Goal: Task Accomplishment & Management: Use online tool/utility

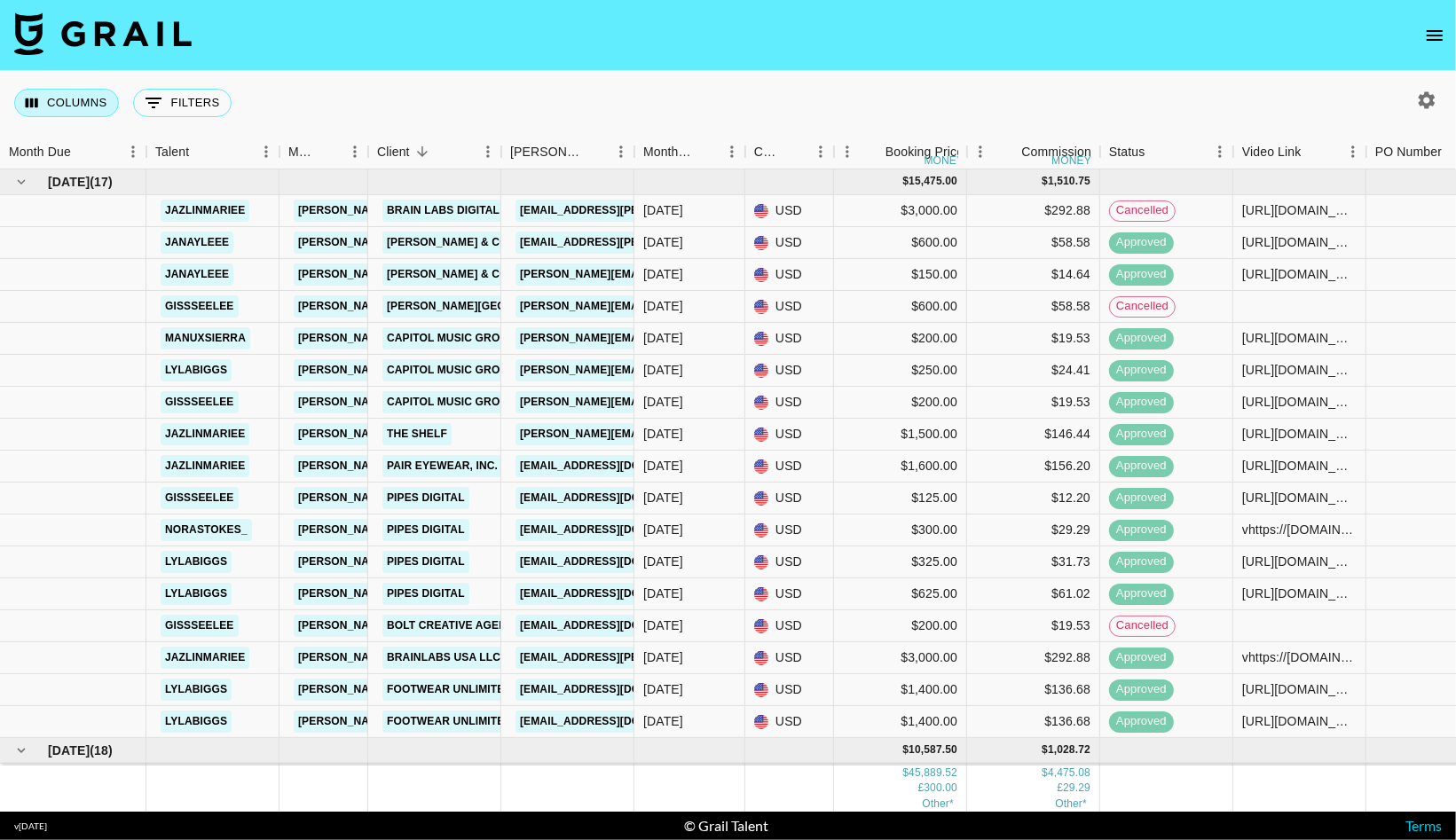
click at [69, 98] on button "Columns" at bounding box center [67, 103] width 105 height 28
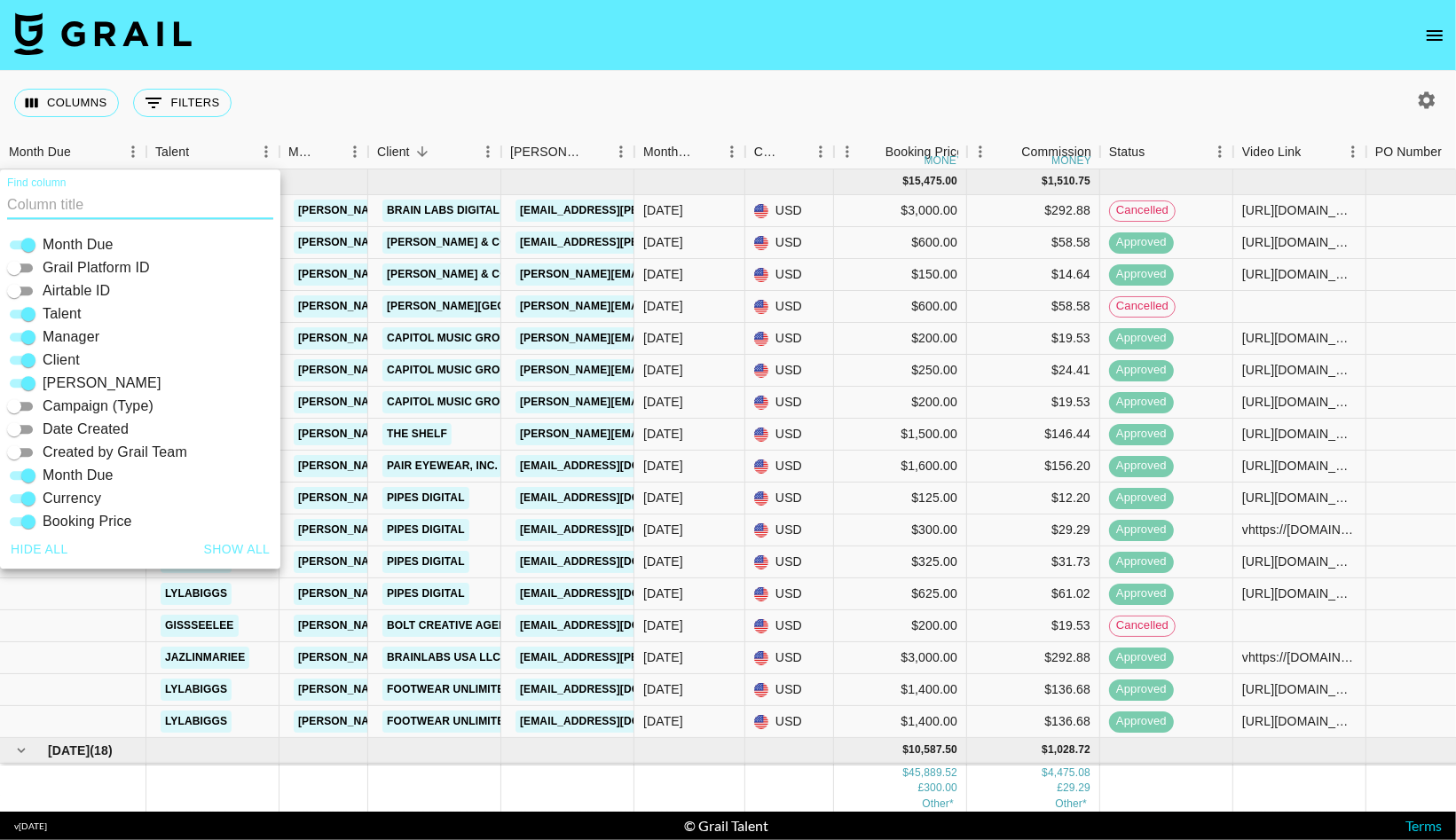
click at [20, 288] on input "Airtable ID" at bounding box center [14, 291] width 64 height 21
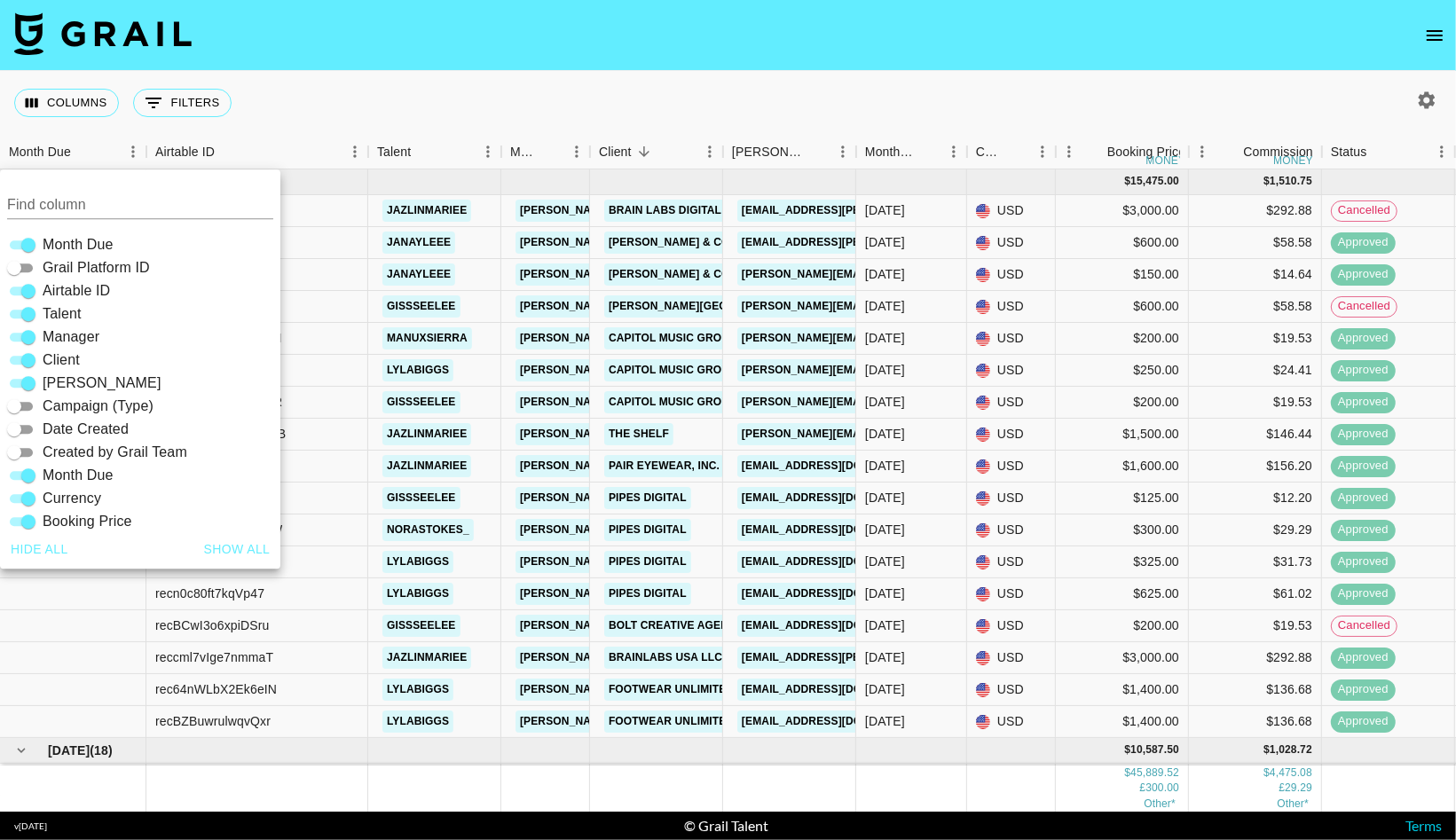
click at [20, 287] on input "Airtable ID" at bounding box center [28, 291] width 64 height 21
checkbox input "false"
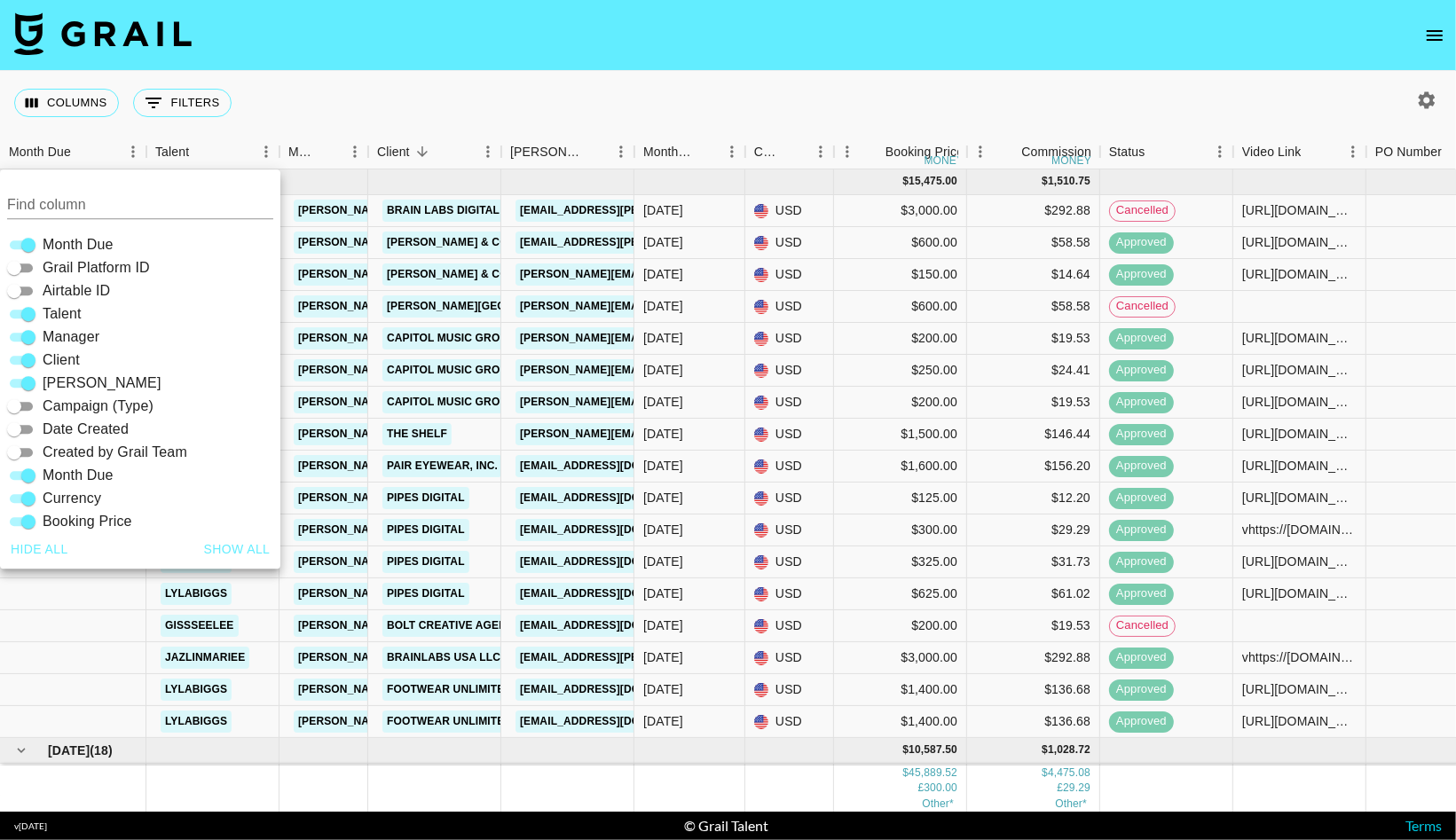
click at [20, 270] on input "Grail Platform ID" at bounding box center [14, 268] width 64 height 21
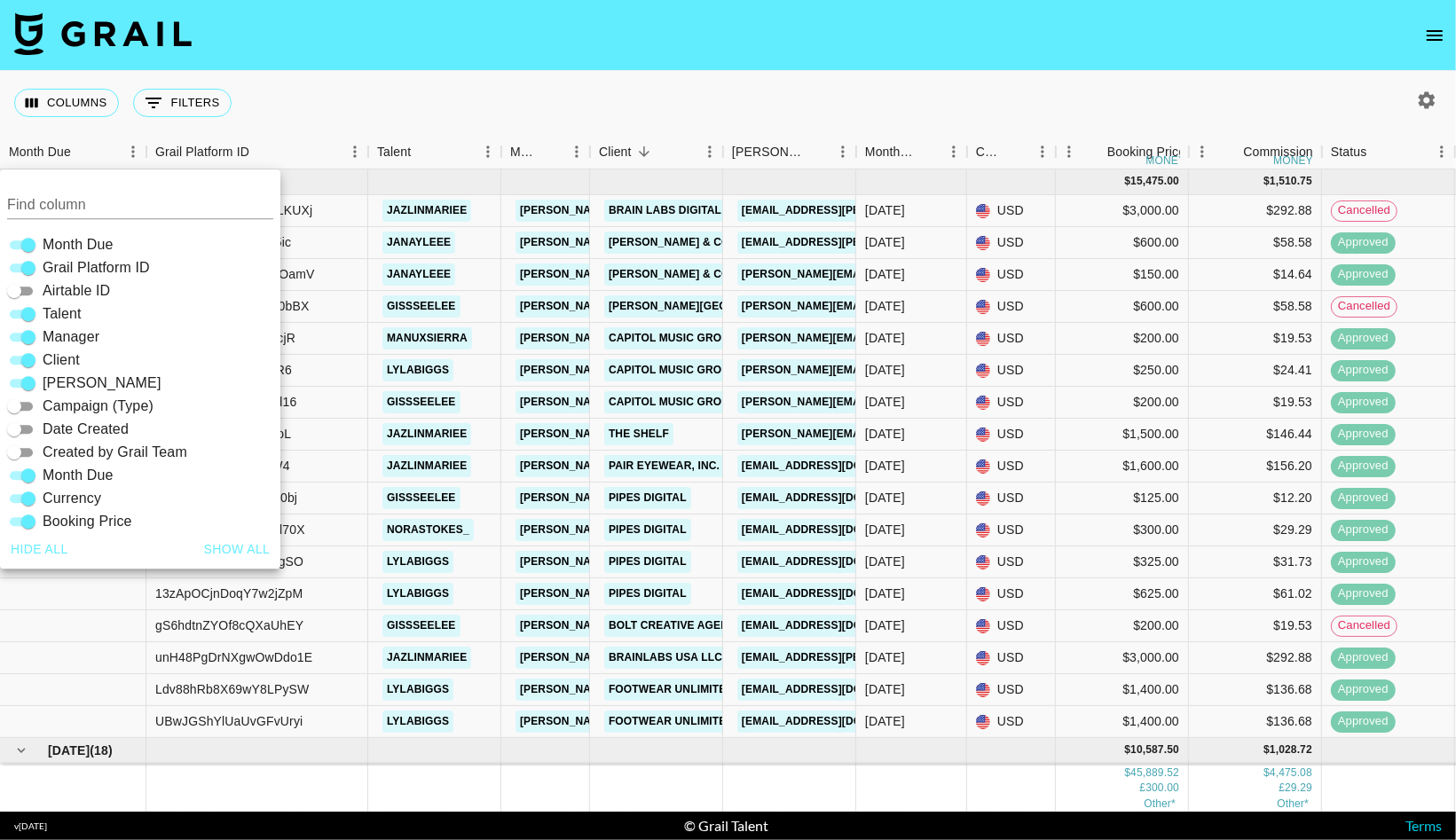
click at [20, 268] on input "Grail Platform ID" at bounding box center [28, 268] width 64 height 21
checkbox input "false"
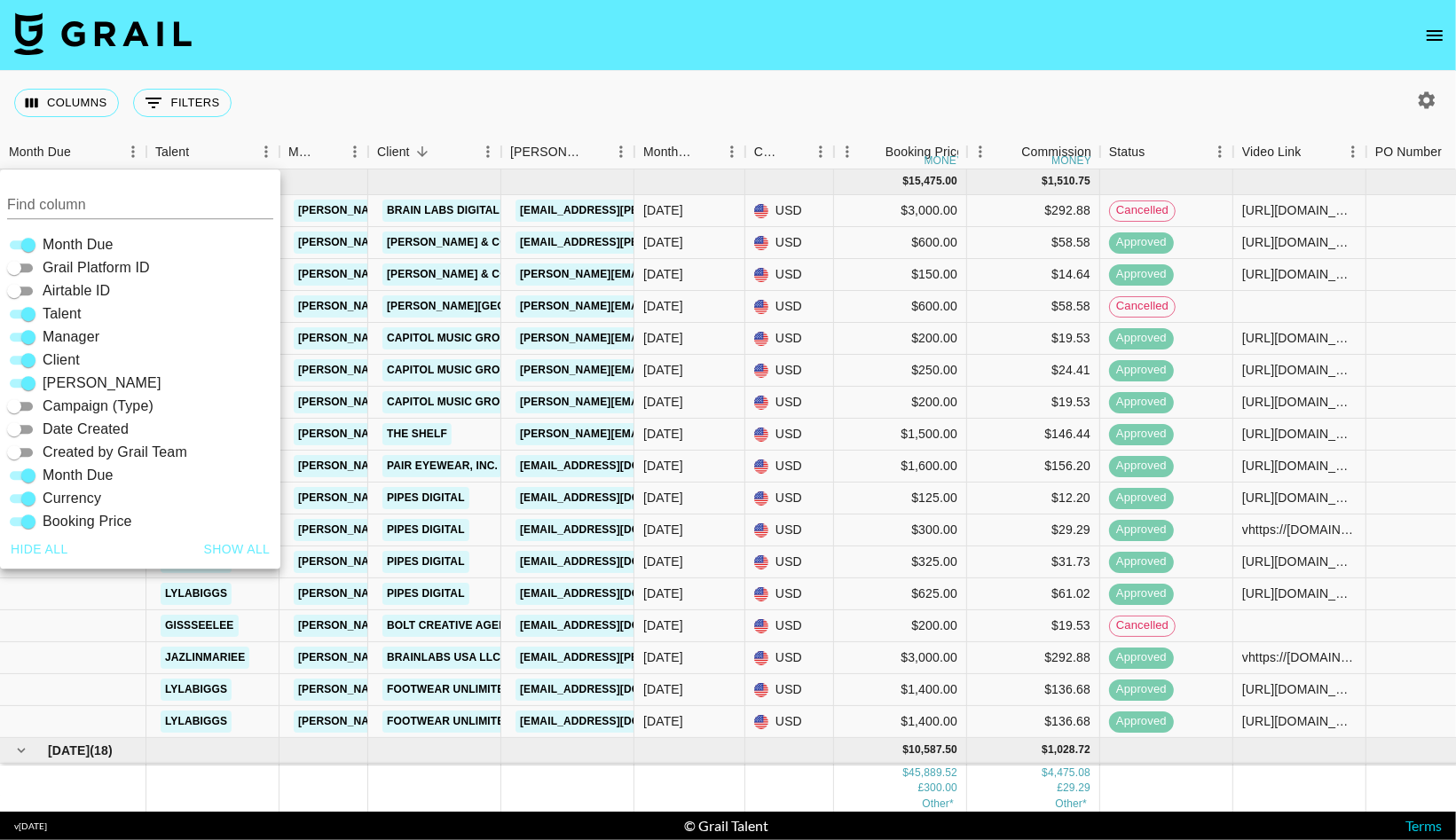
click at [22, 285] on input "Airtable ID" at bounding box center [14, 291] width 64 height 21
checkbox input "true"
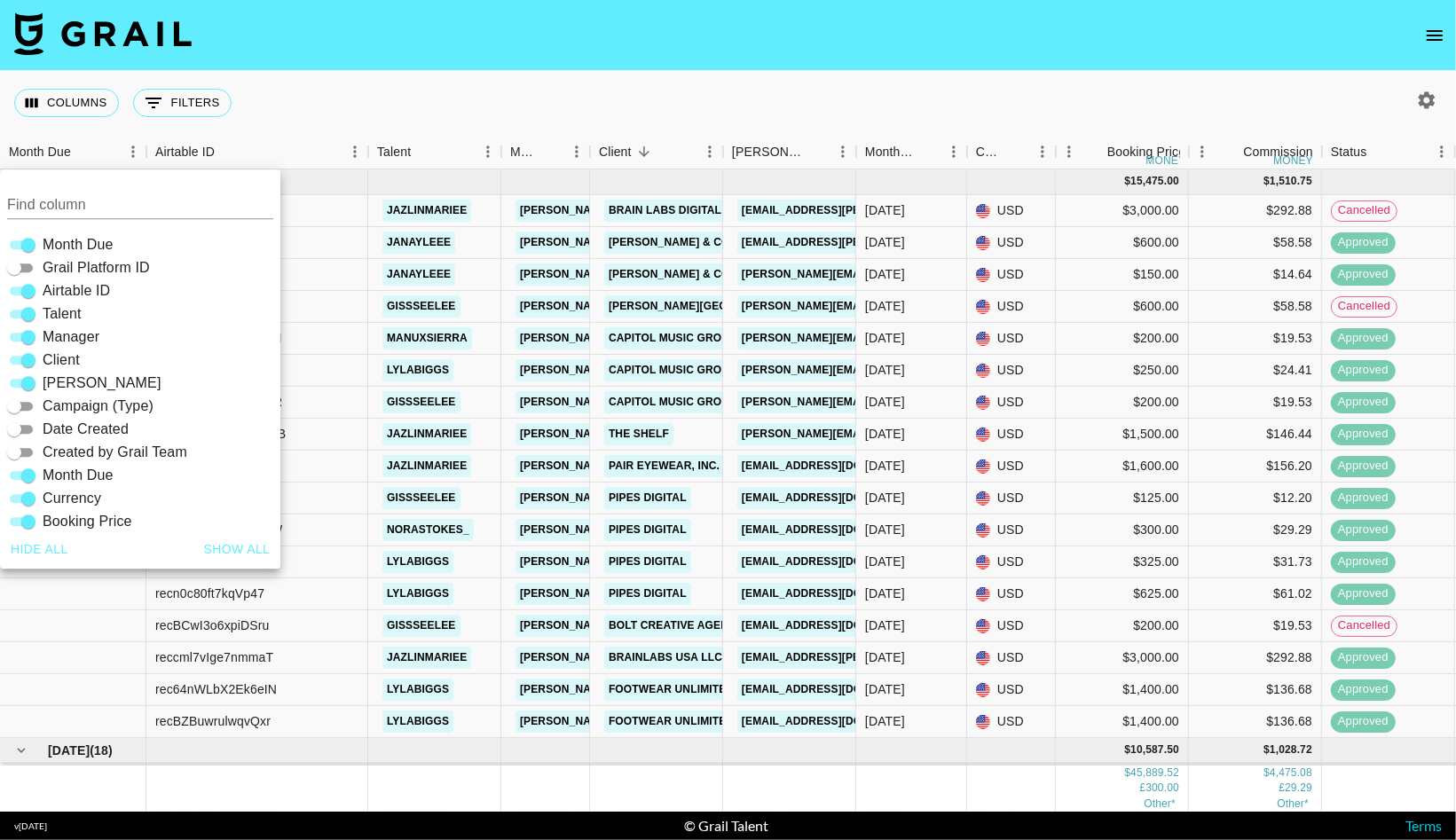
click at [470, 51] on nav at bounding box center [728, 35] width 1456 height 71
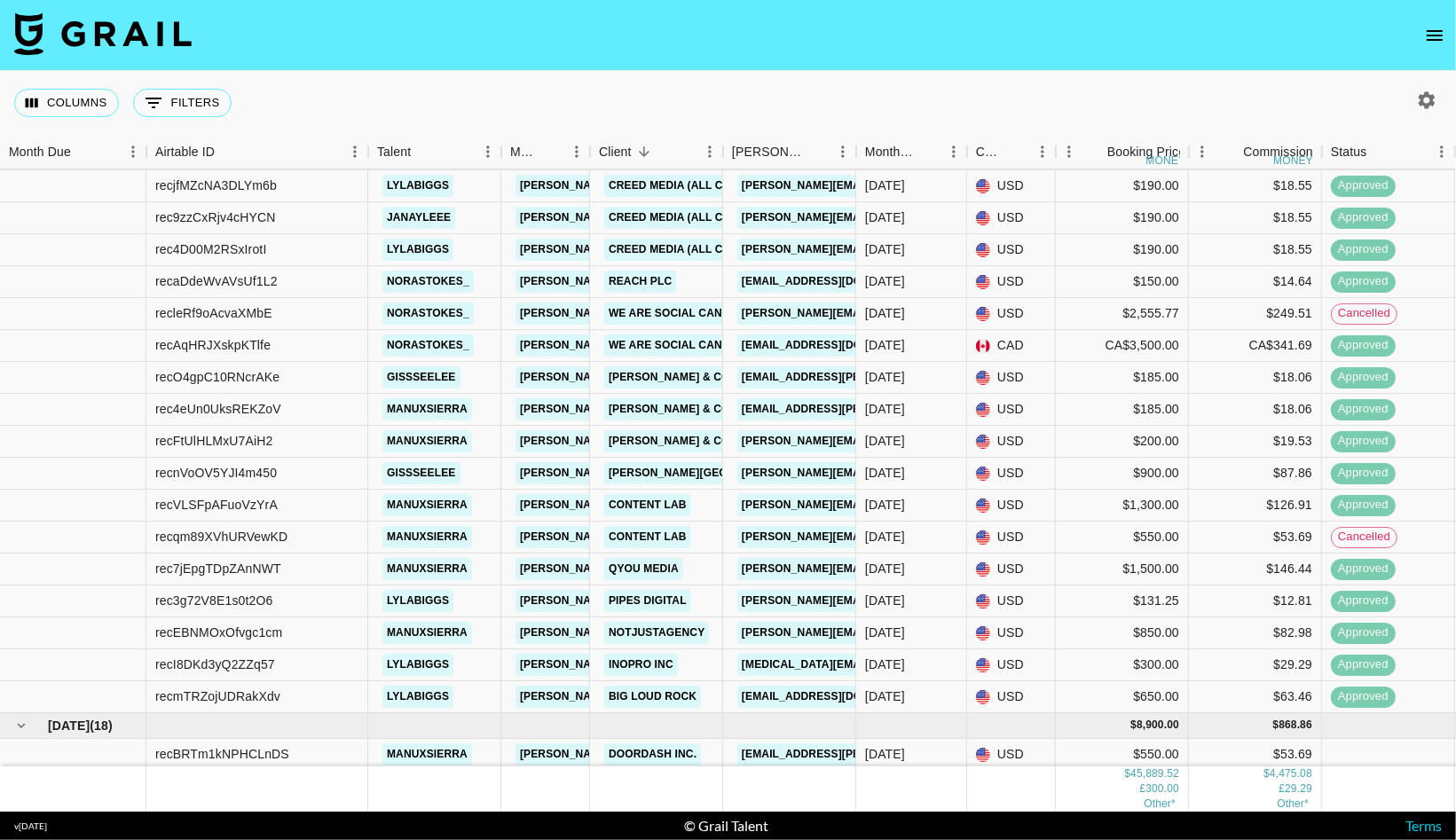
scroll to position [1285, 0]
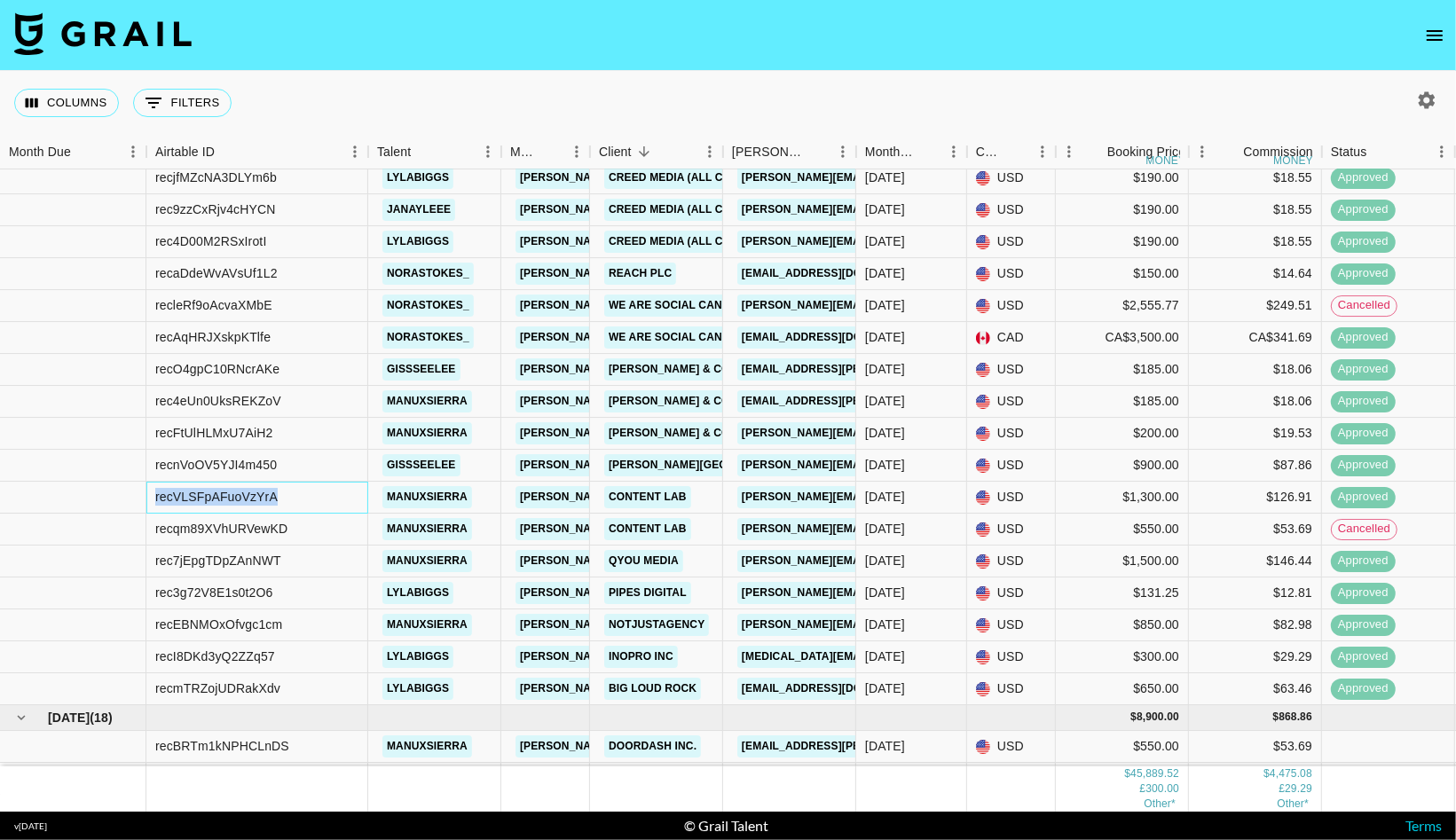
drag, startPoint x: 290, startPoint y: 498, endPoint x: 134, endPoint y: 495, distance: 156.0
click at [133, 495] on div "recVLSFpAFuoVzYrA manuxsierra [PERSON_NAME][EMAIL_ADDRESS][DOMAIN_NAME] Content…" at bounding box center [1161, 498] width 2324 height 32
copy div "recVLSFpAFuoVzYrA"
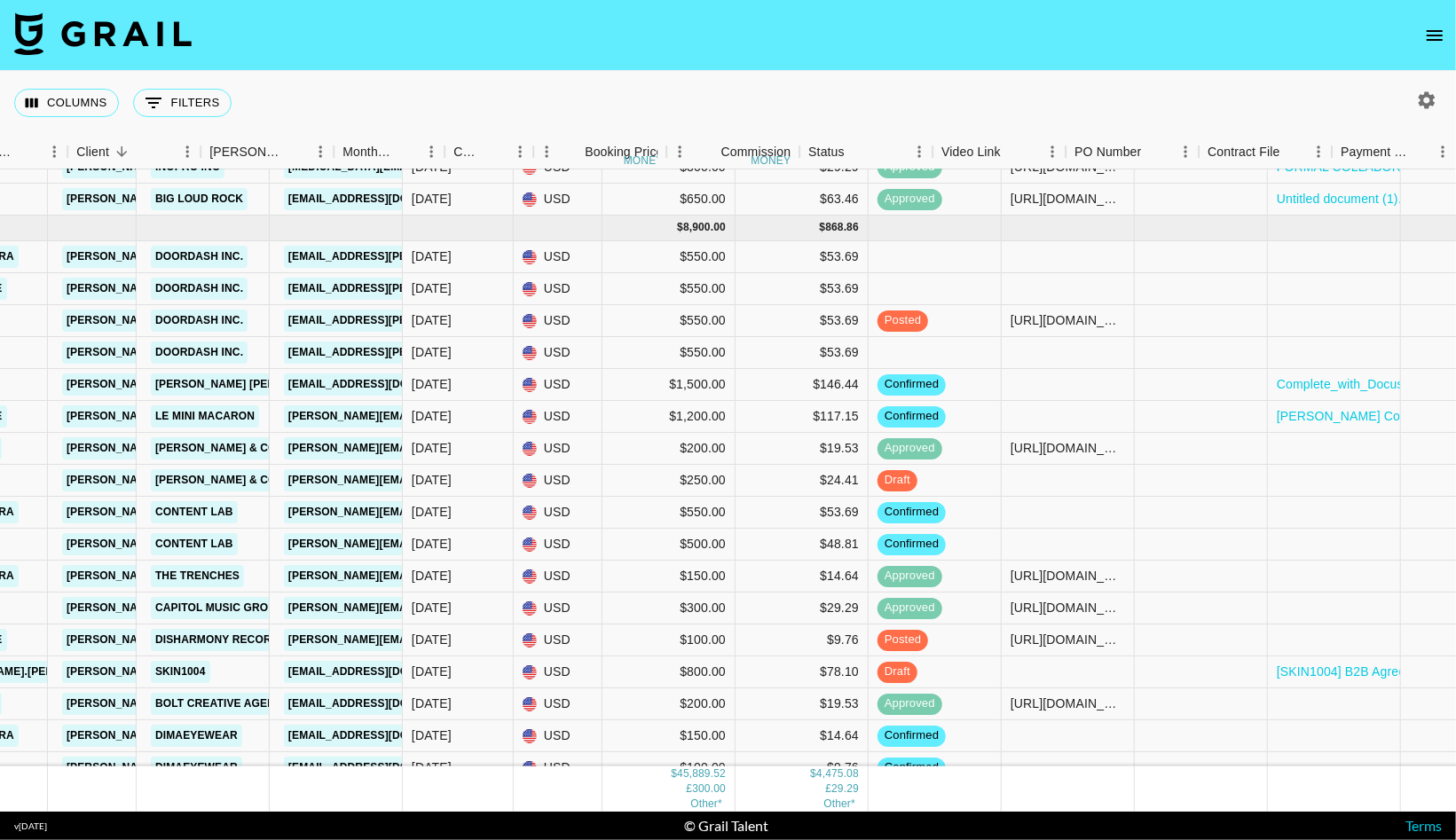
scroll to position [1774, 868]
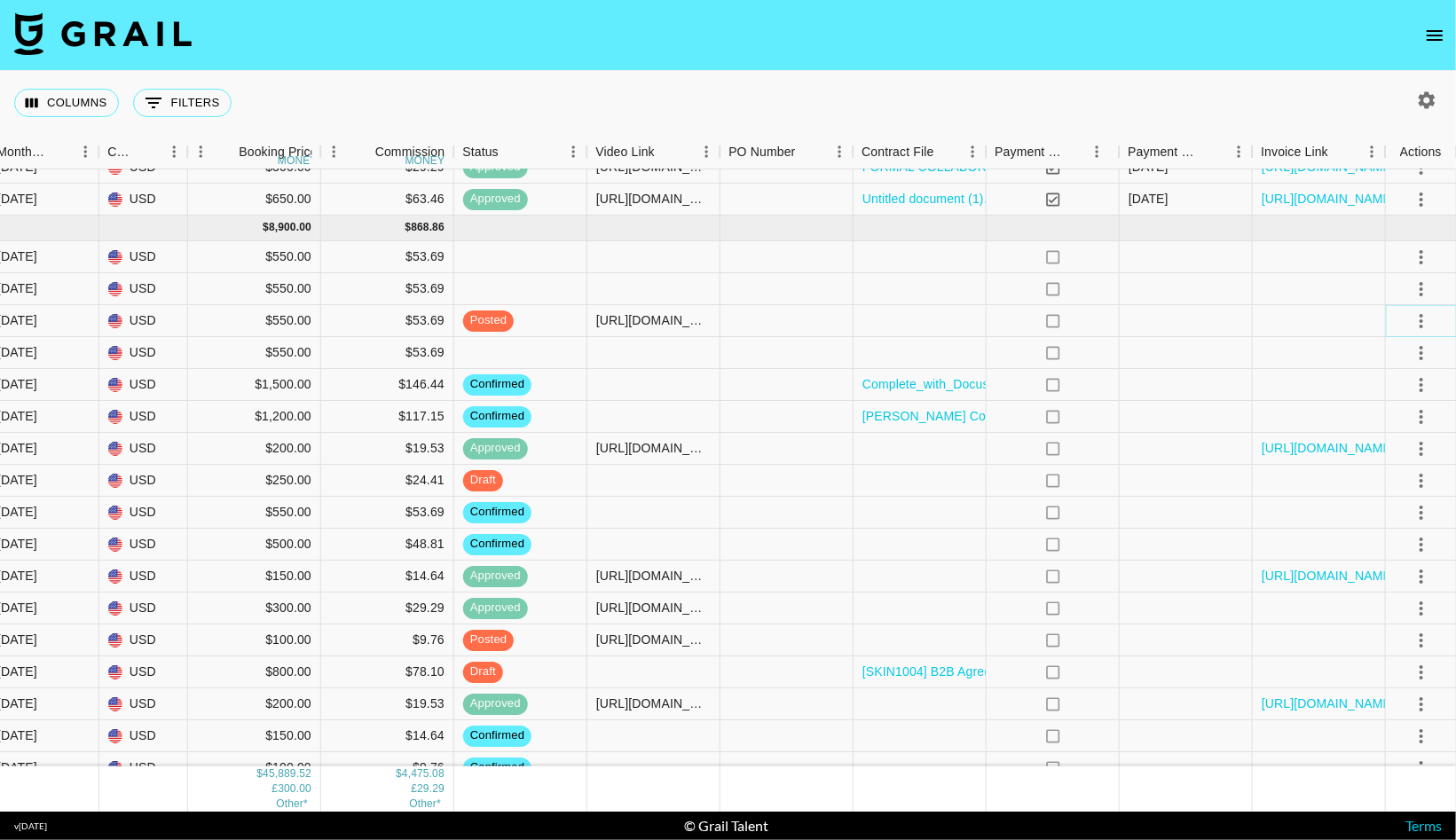
click at [1421, 314] on icon "select merge strategy" at bounding box center [1421, 321] width 4 height 14
click at [1373, 486] on div "Approve" at bounding box center [1381, 486] width 54 height 21
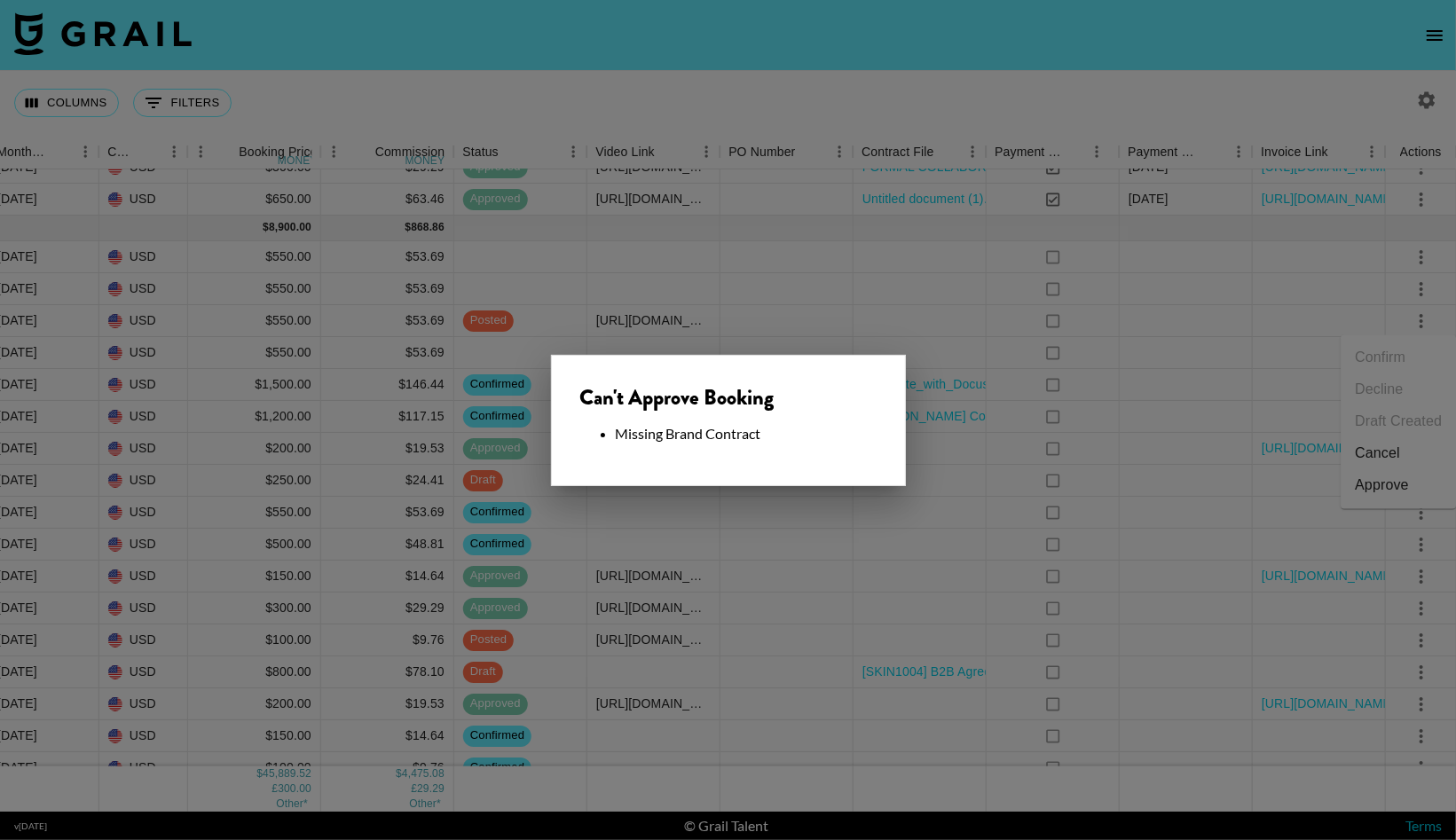
click at [967, 455] on div at bounding box center [728, 420] width 1456 height 840
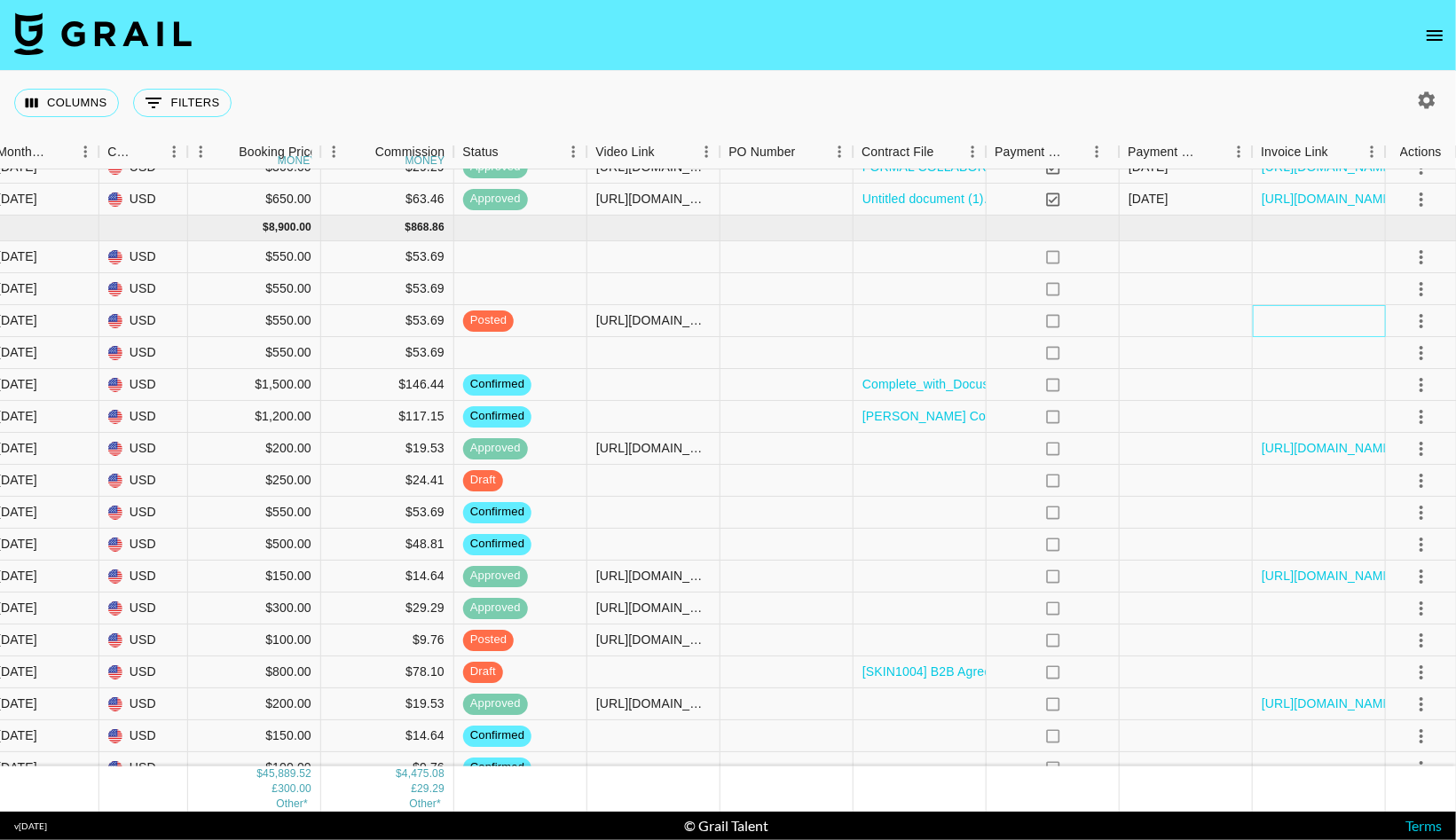
click at [1275, 318] on div at bounding box center [1319, 321] width 133 height 32
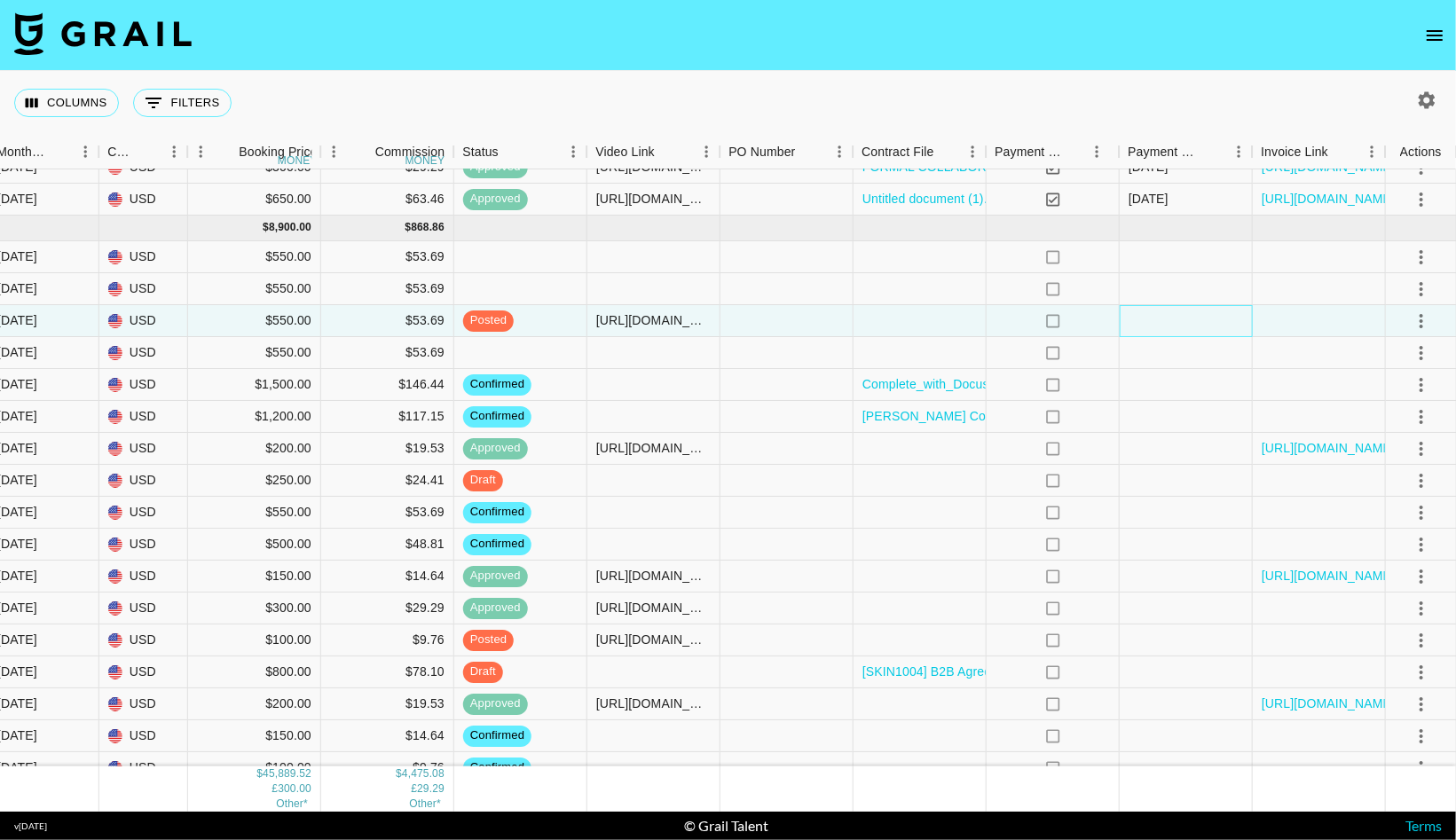
click at [1196, 325] on div at bounding box center [1186, 321] width 133 height 32
click at [1279, 323] on div at bounding box center [1319, 321] width 133 height 32
click at [1290, 313] on div at bounding box center [1319, 322] width 133 height 32
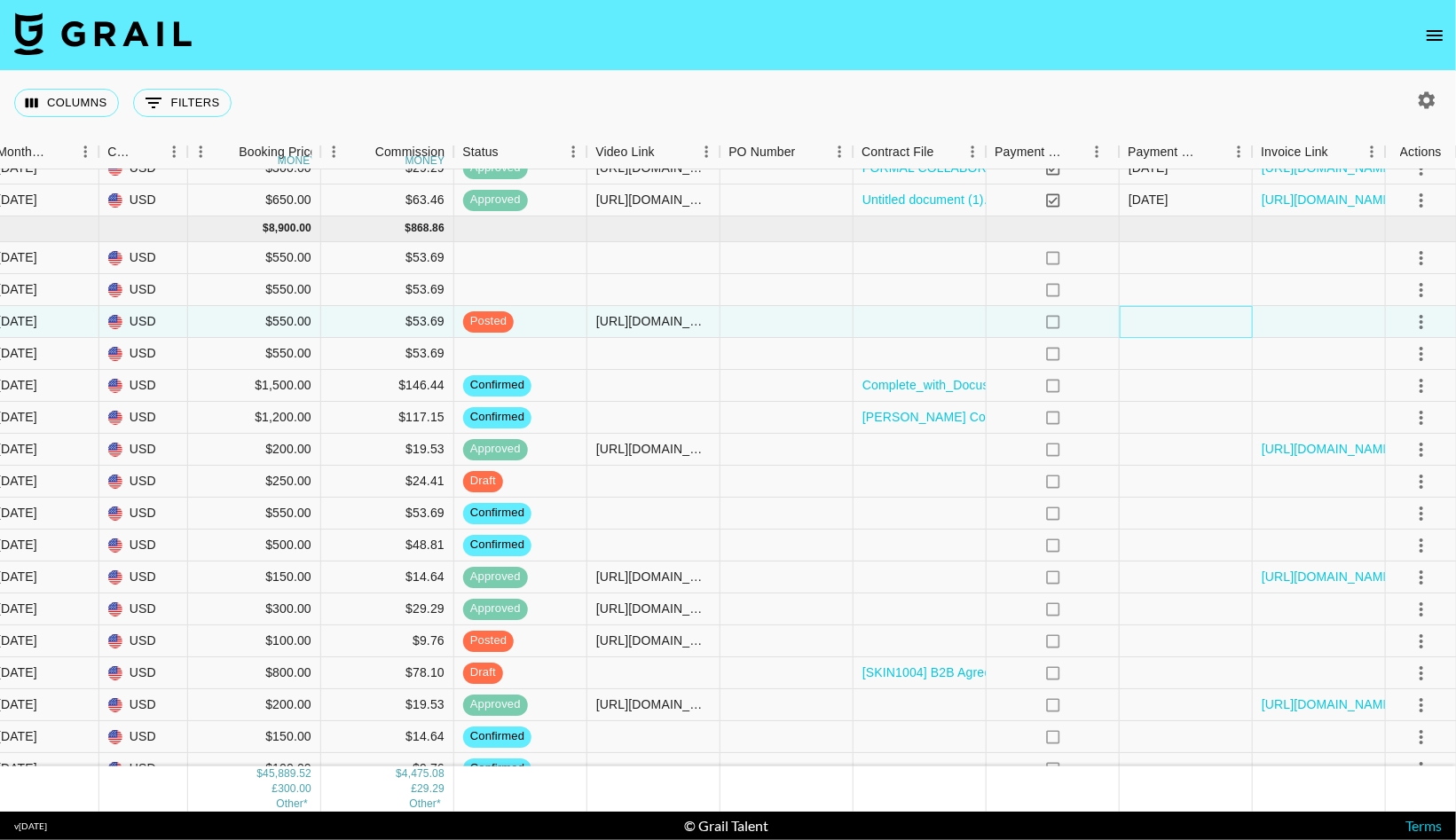
click at [1197, 321] on div at bounding box center [1186, 322] width 133 height 32
click at [934, 320] on div at bounding box center [920, 322] width 133 height 32
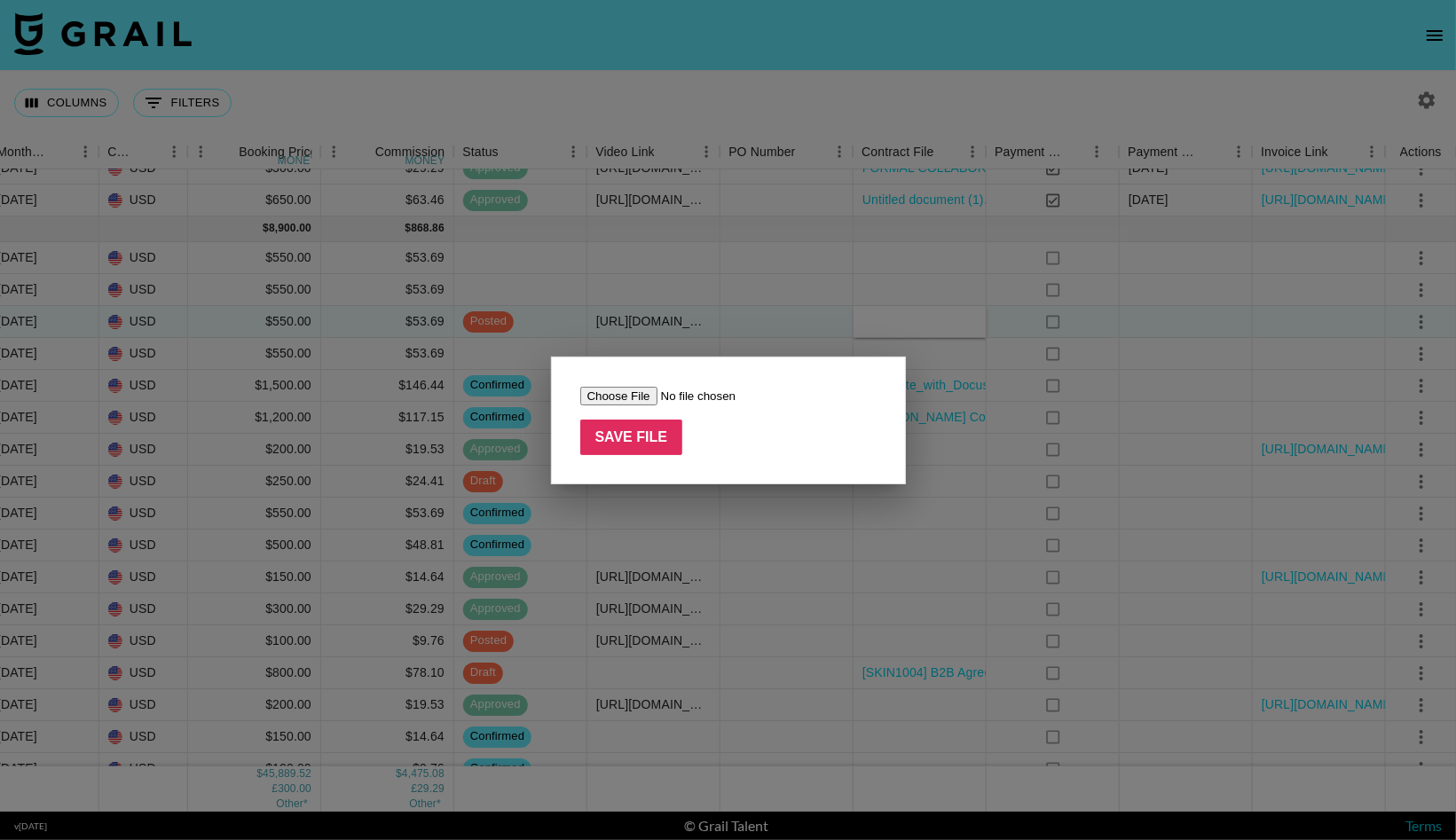
click at [641, 399] on input "file" at bounding box center [692, 396] width 224 height 19
type input "C:\fakepath\Screenshot [DATE] 10.24.54 AM.png"
click at [648, 424] on input "Save File" at bounding box center [632, 437] width 103 height 35
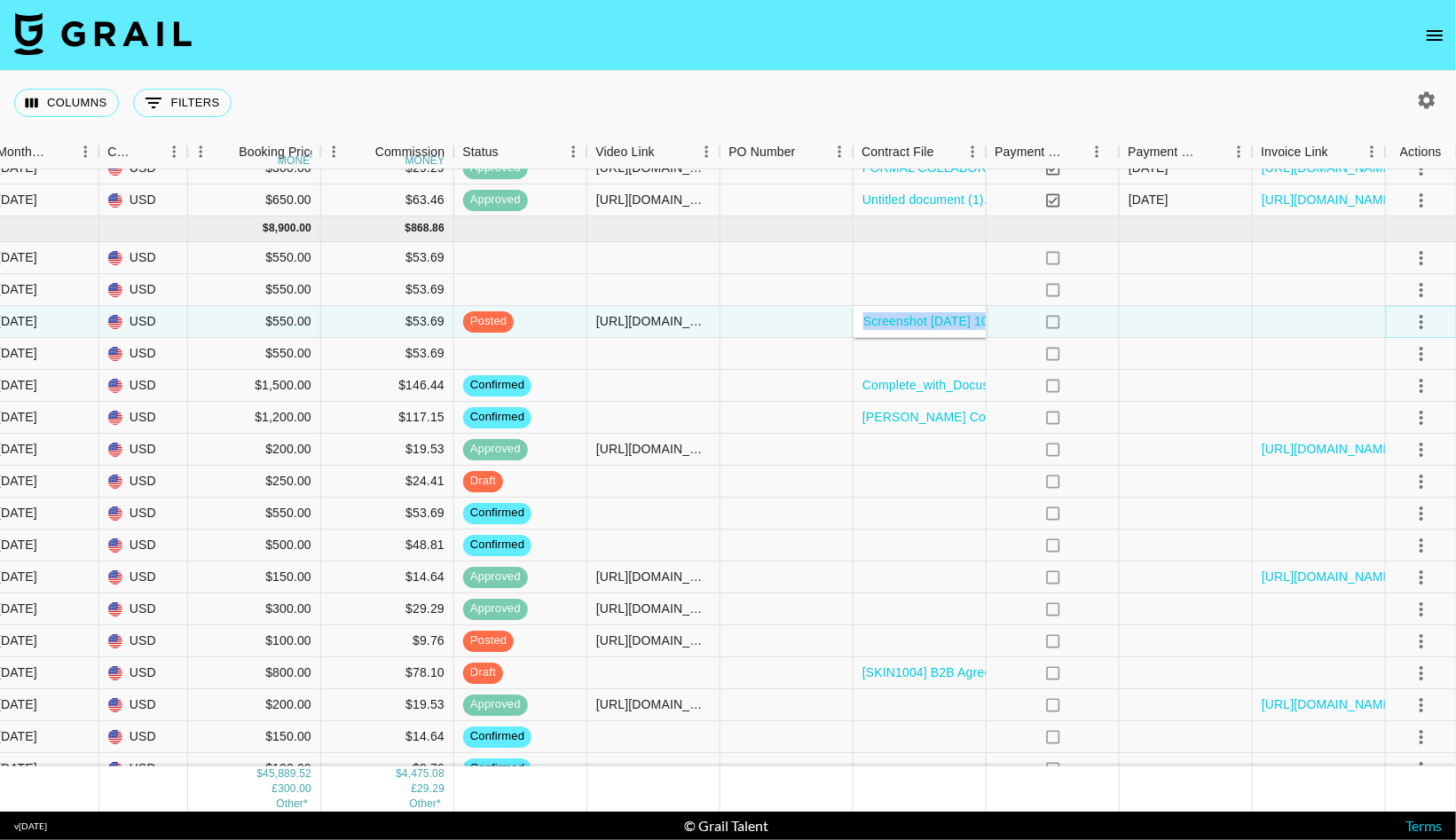
click at [1421, 318] on icon "select merge strategy" at bounding box center [1421, 322] width 21 height 21
click at [1381, 473] on li "Approve" at bounding box center [1398, 487] width 115 height 32
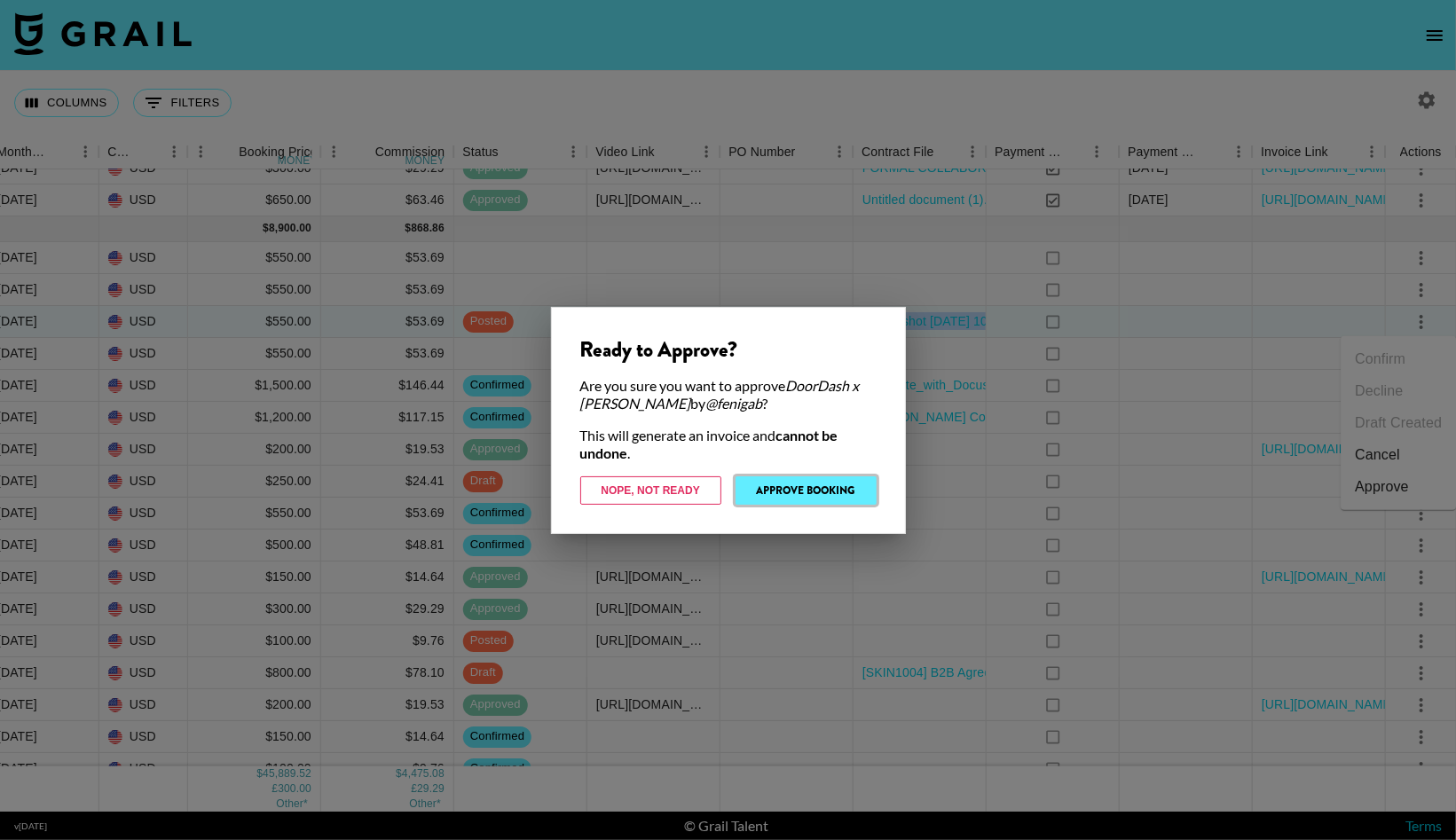
click at [832, 489] on button "Approve Booking" at bounding box center [806, 491] width 141 height 28
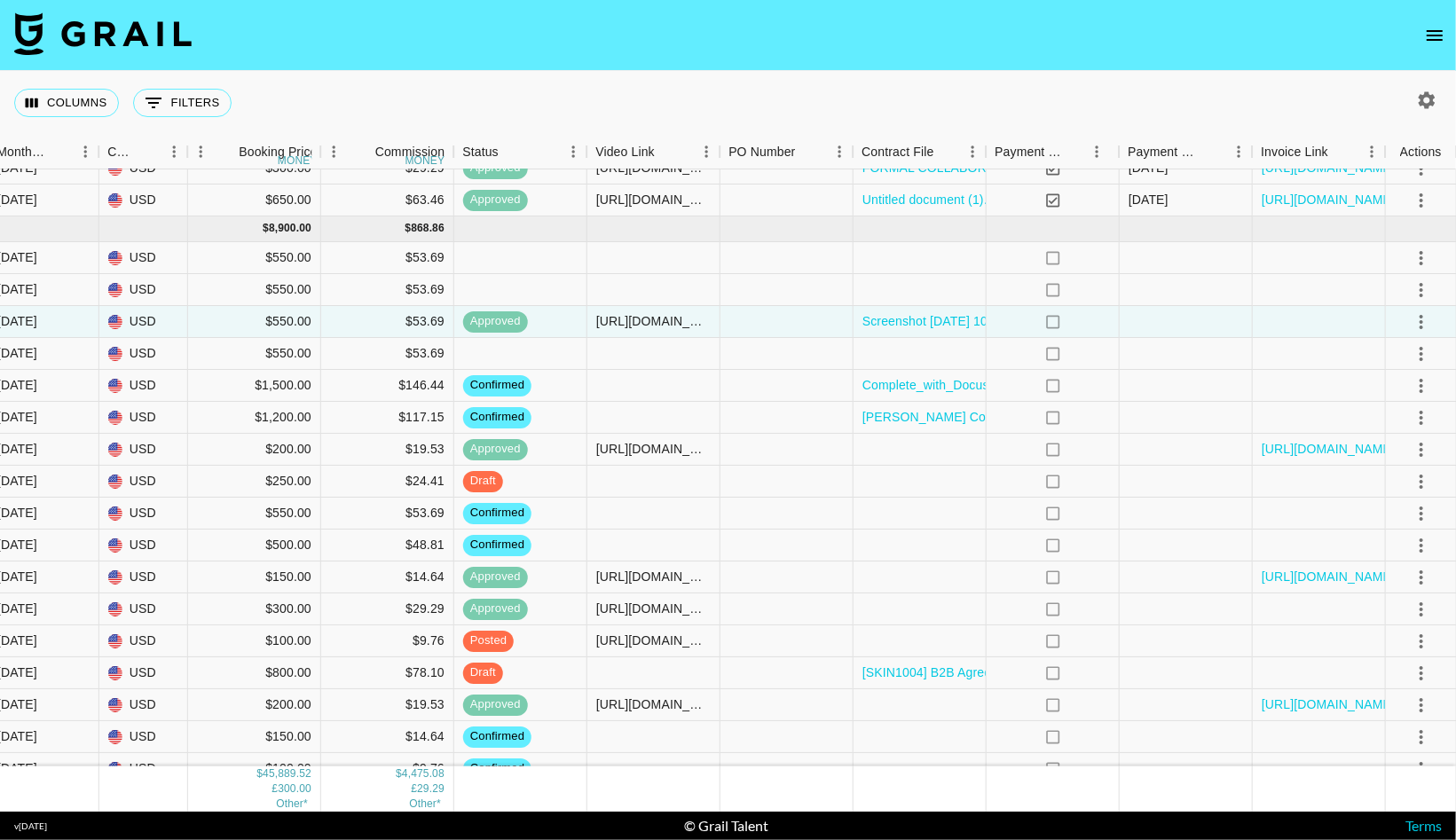
click at [634, 98] on div "Columns 0 Filters + Booking" at bounding box center [728, 103] width 1456 height 64
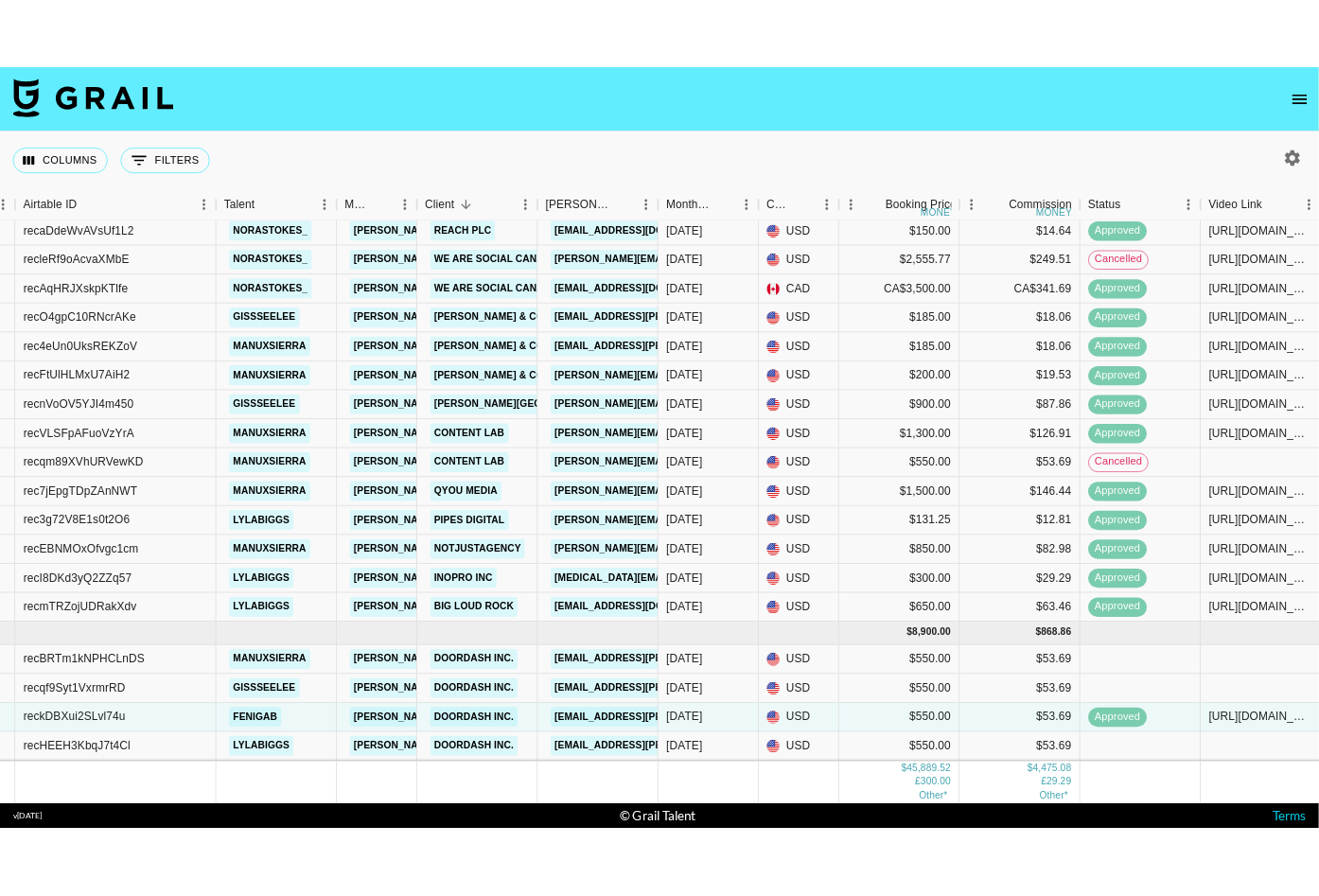
scroll to position [1961, 138]
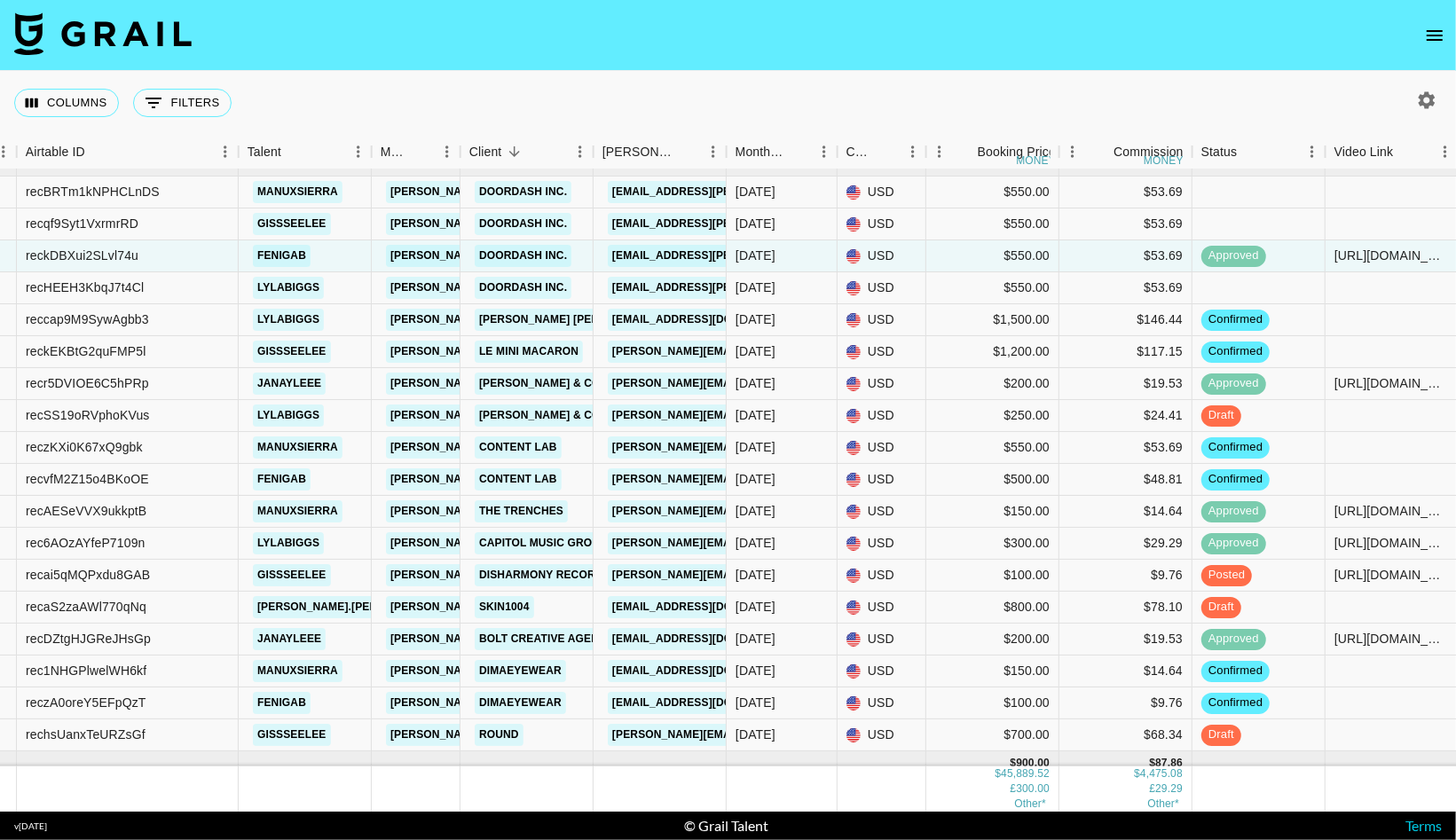
click at [1101, 49] on nav at bounding box center [728, 35] width 1456 height 71
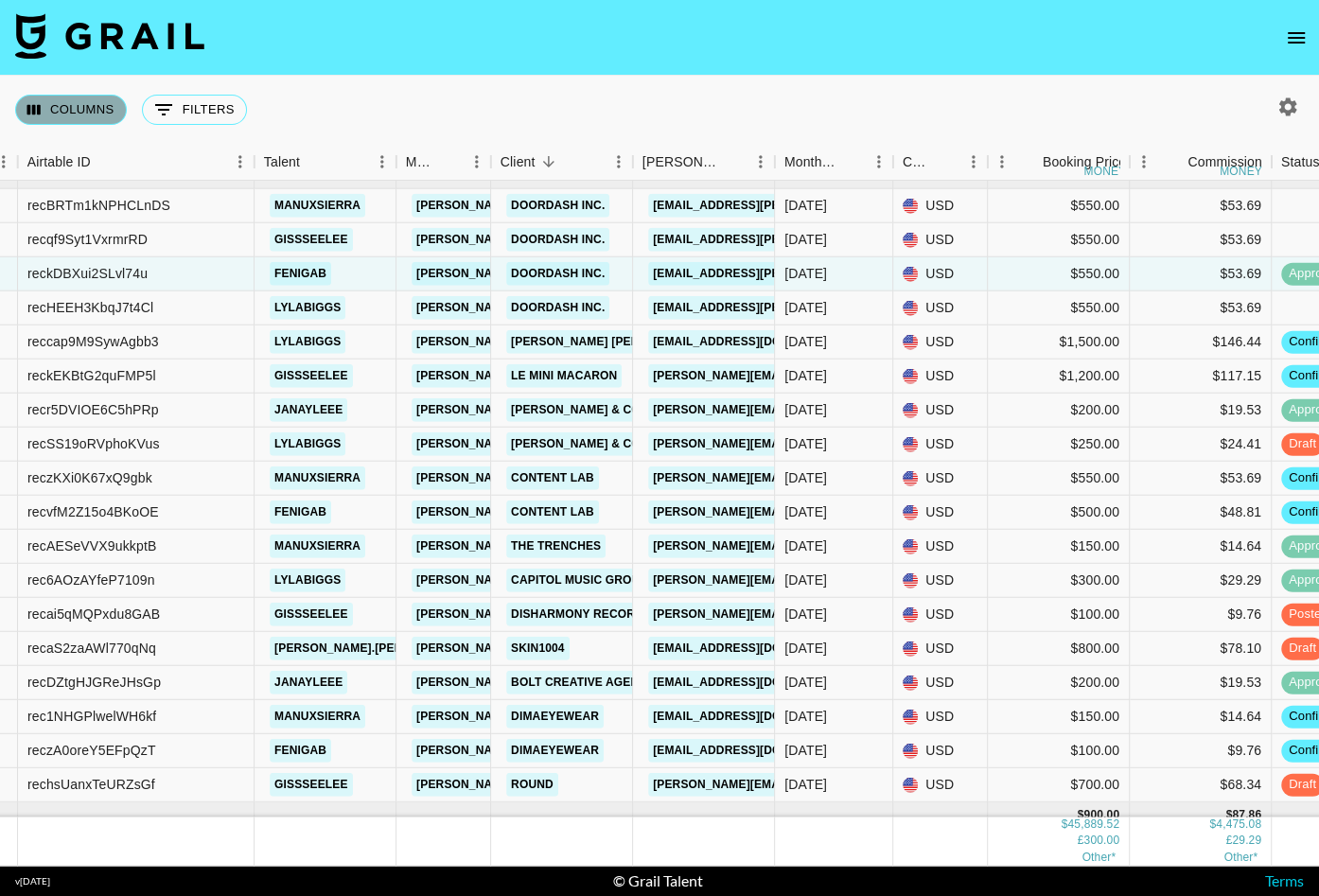
click at [104, 105] on button "Columns" at bounding box center [71, 110] width 112 height 30
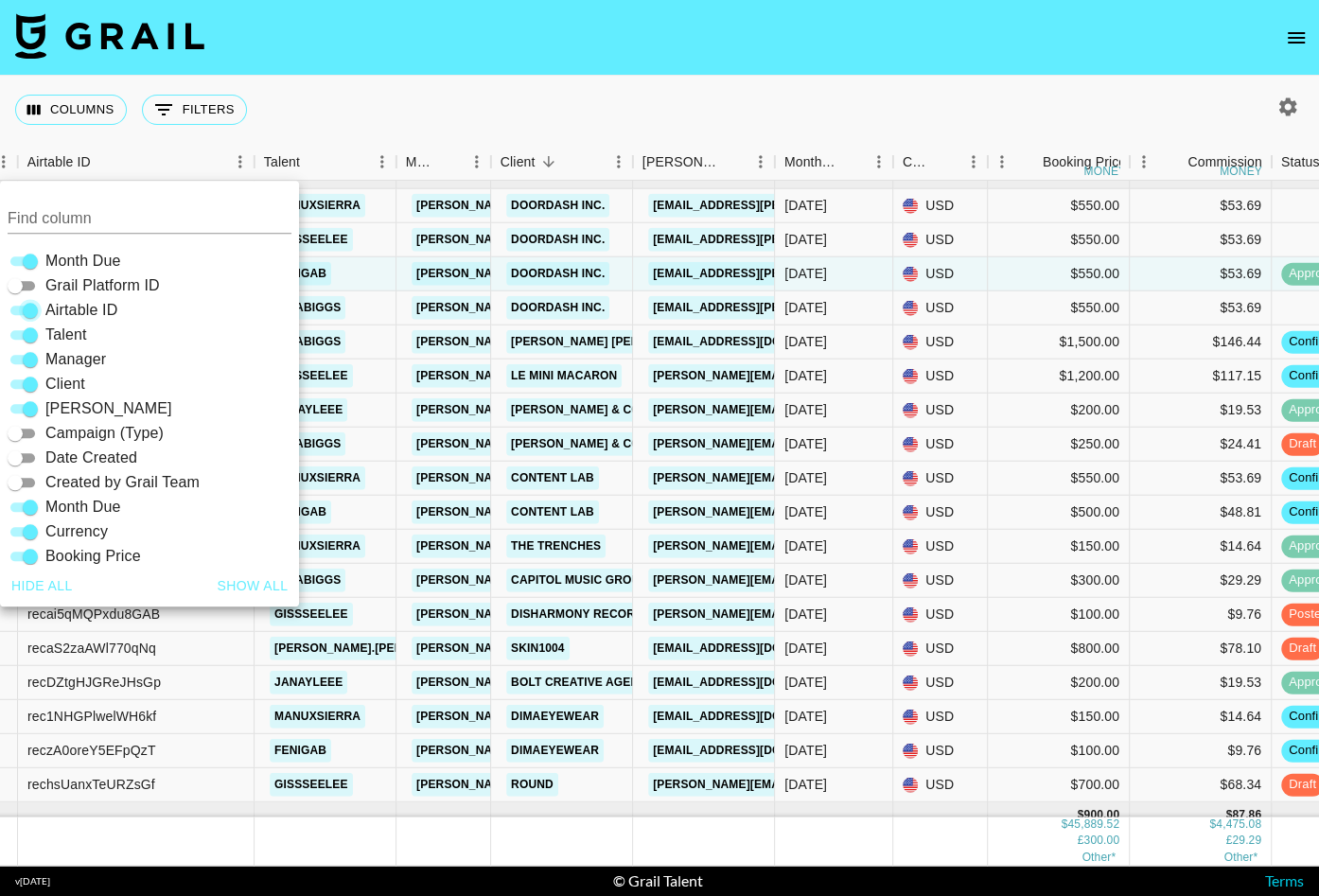
click at [28, 314] on input "Airtable ID" at bounding box center [30, 310] width 68 height 23
checkbox input "false"
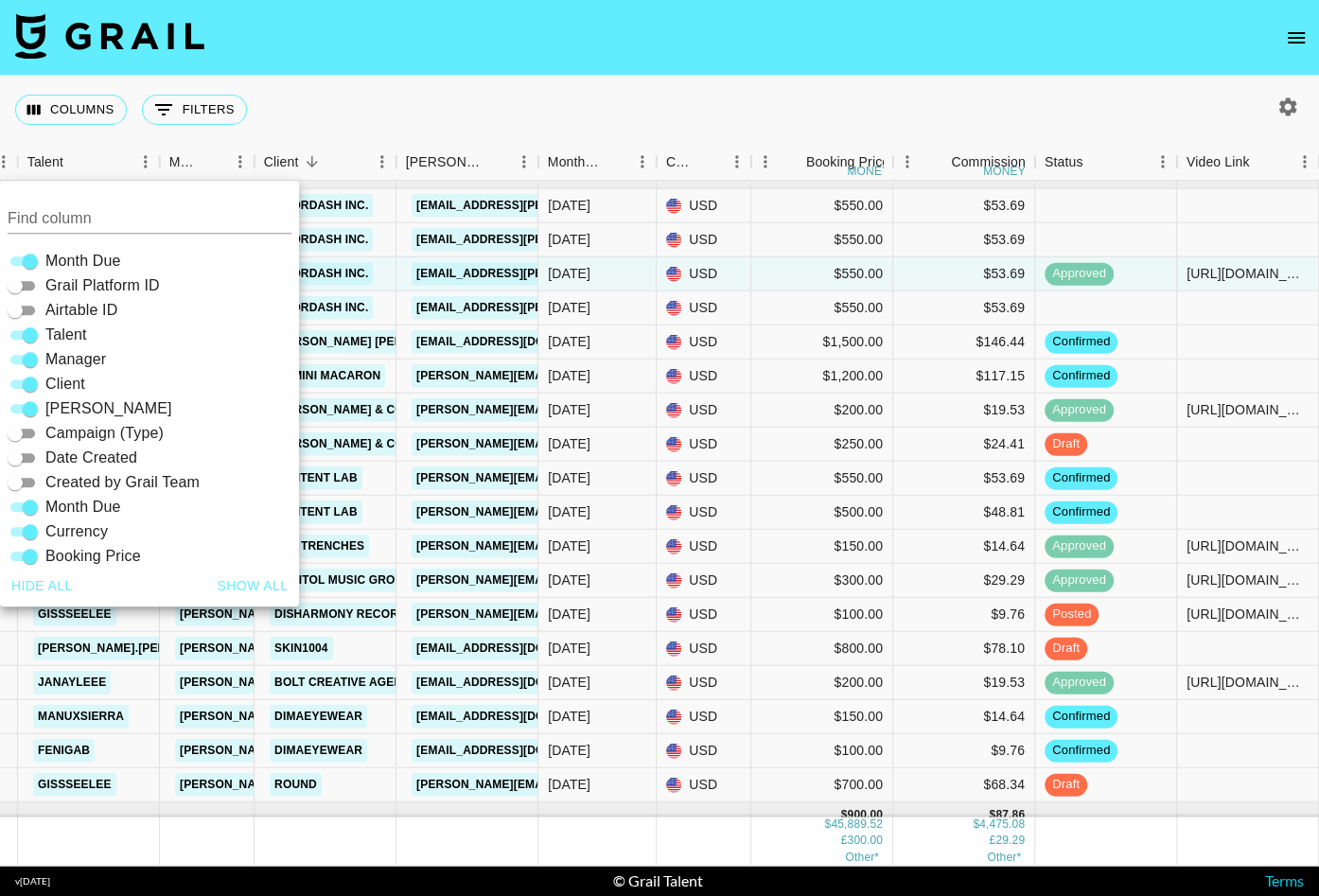
click at [323, 61] on nav at bounding box center [660, 38] width 1319 height 76
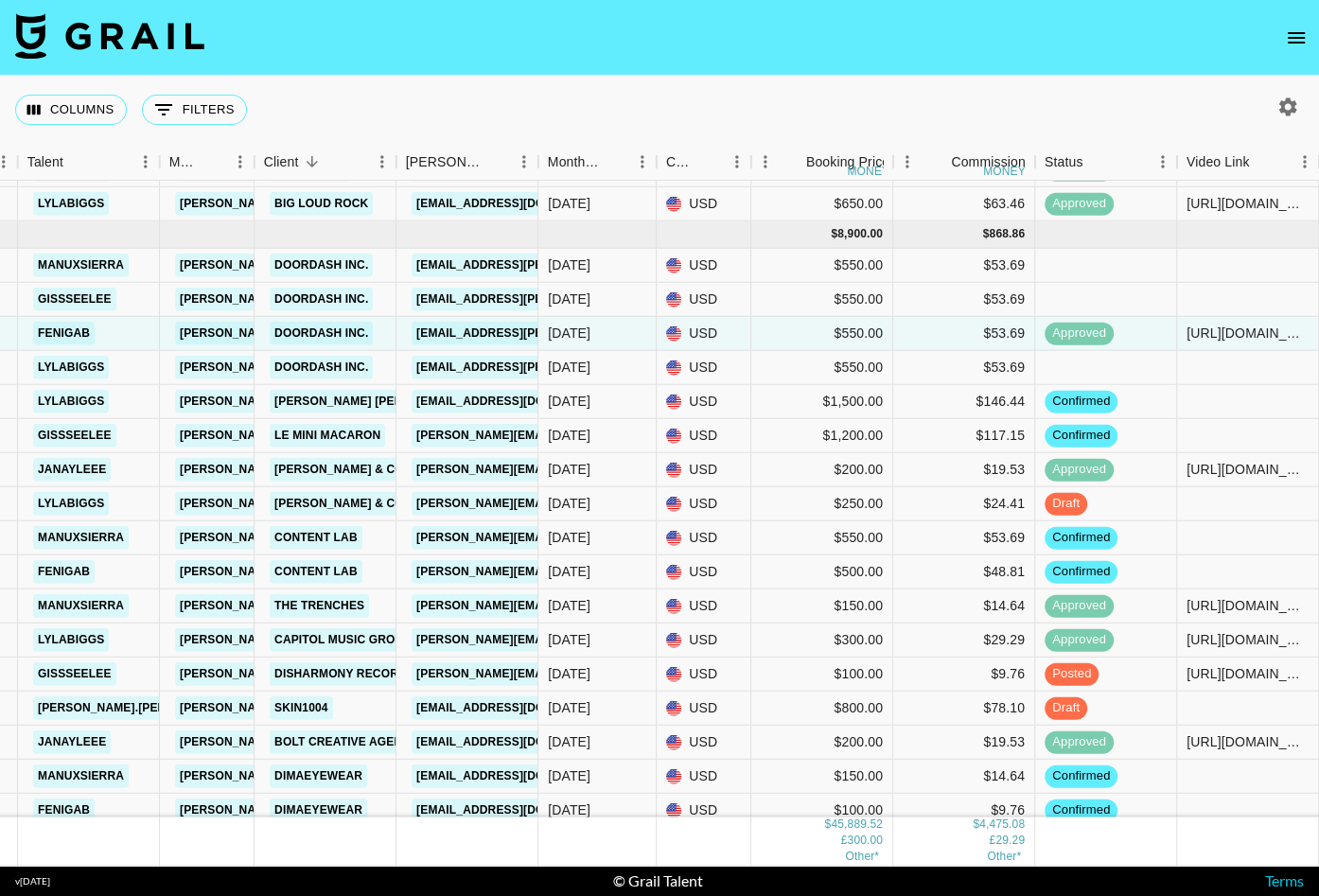
scroll to position [1663, 138]
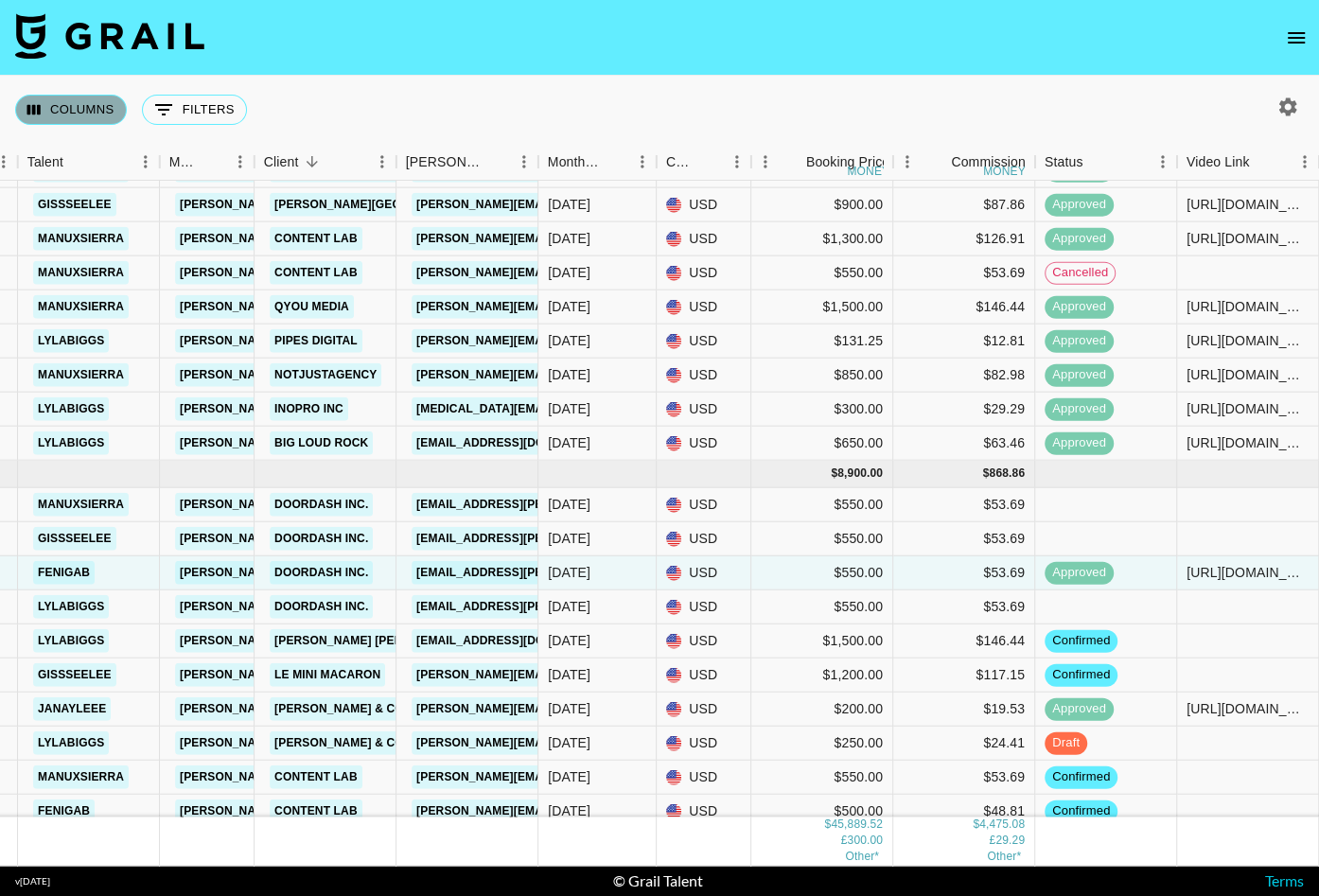
click at [106, 98] on button "Columns" at bounding box center [71, 110] width 112 height 30
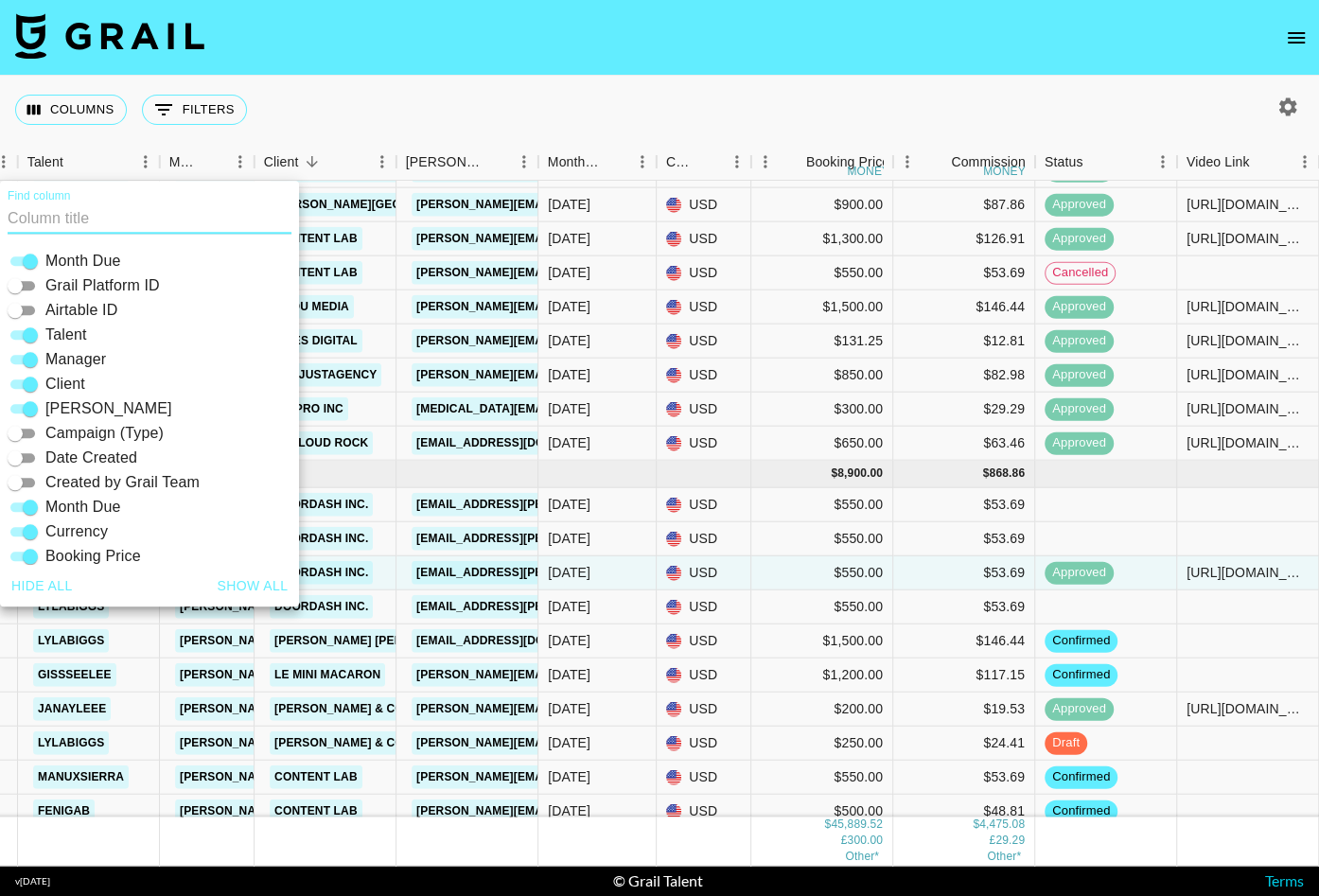
drag, startPoint x: 28, startPoint y: 358, endPoint x: 74, endPoint y: 297, distance: 76.4
click at [28, 358] on input "Manager" at bounding box center [30, 360] width 68 height 23
checkbox input "false"
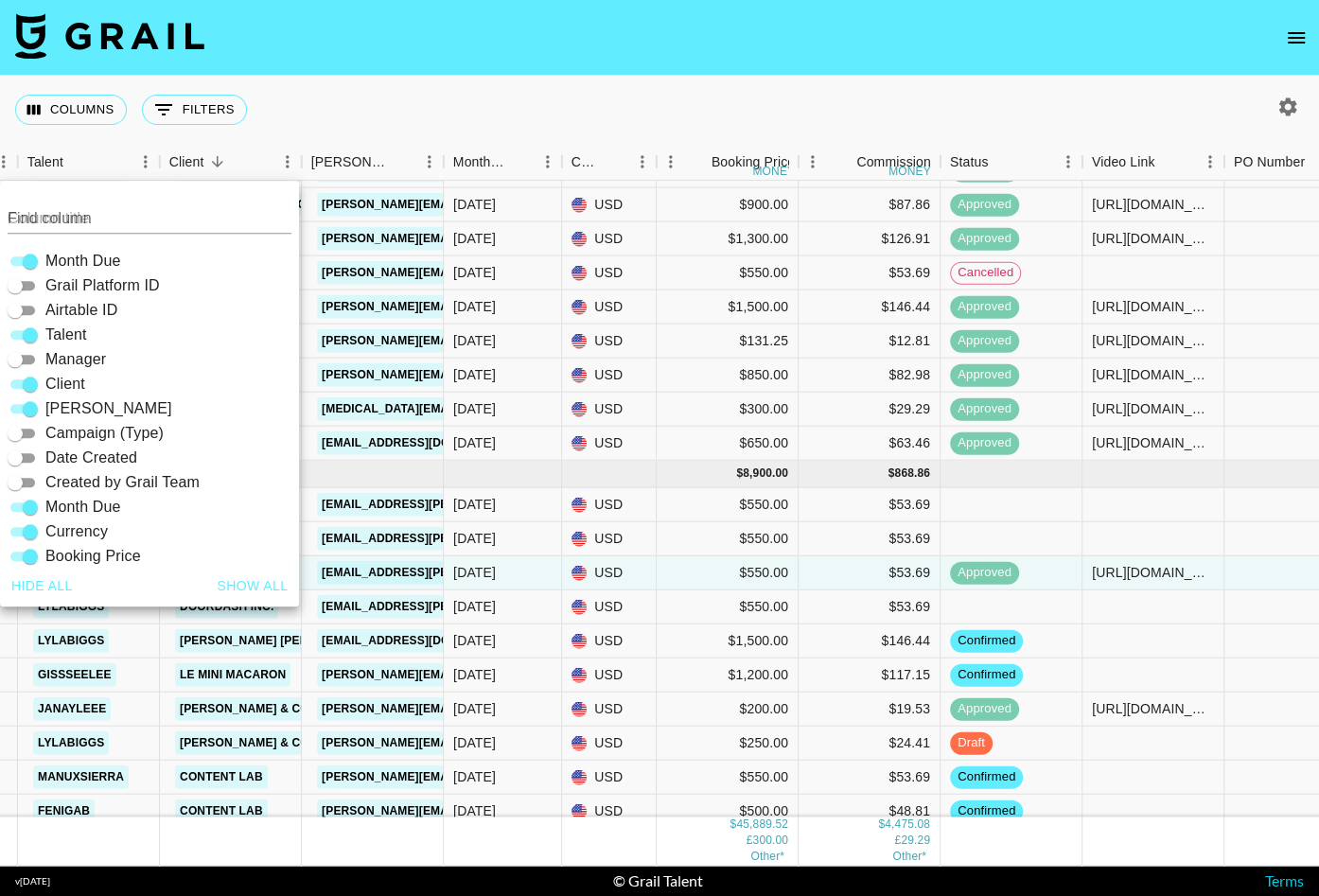
scroll to position [1696, 138]
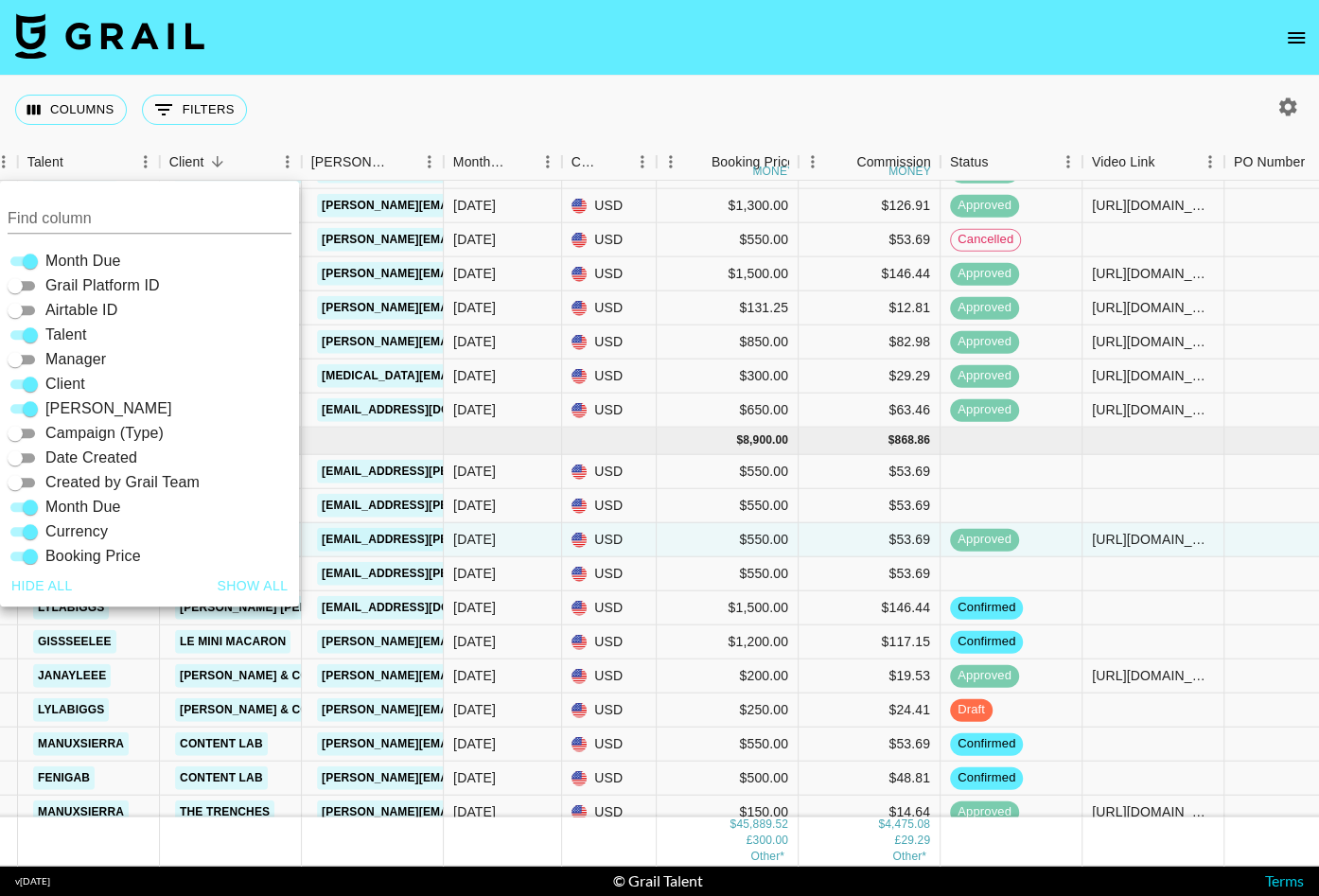
click at [292, 101] on div "Columns 0 Filters + Booking" at bounding box center [660, 110] width 1319 height 68
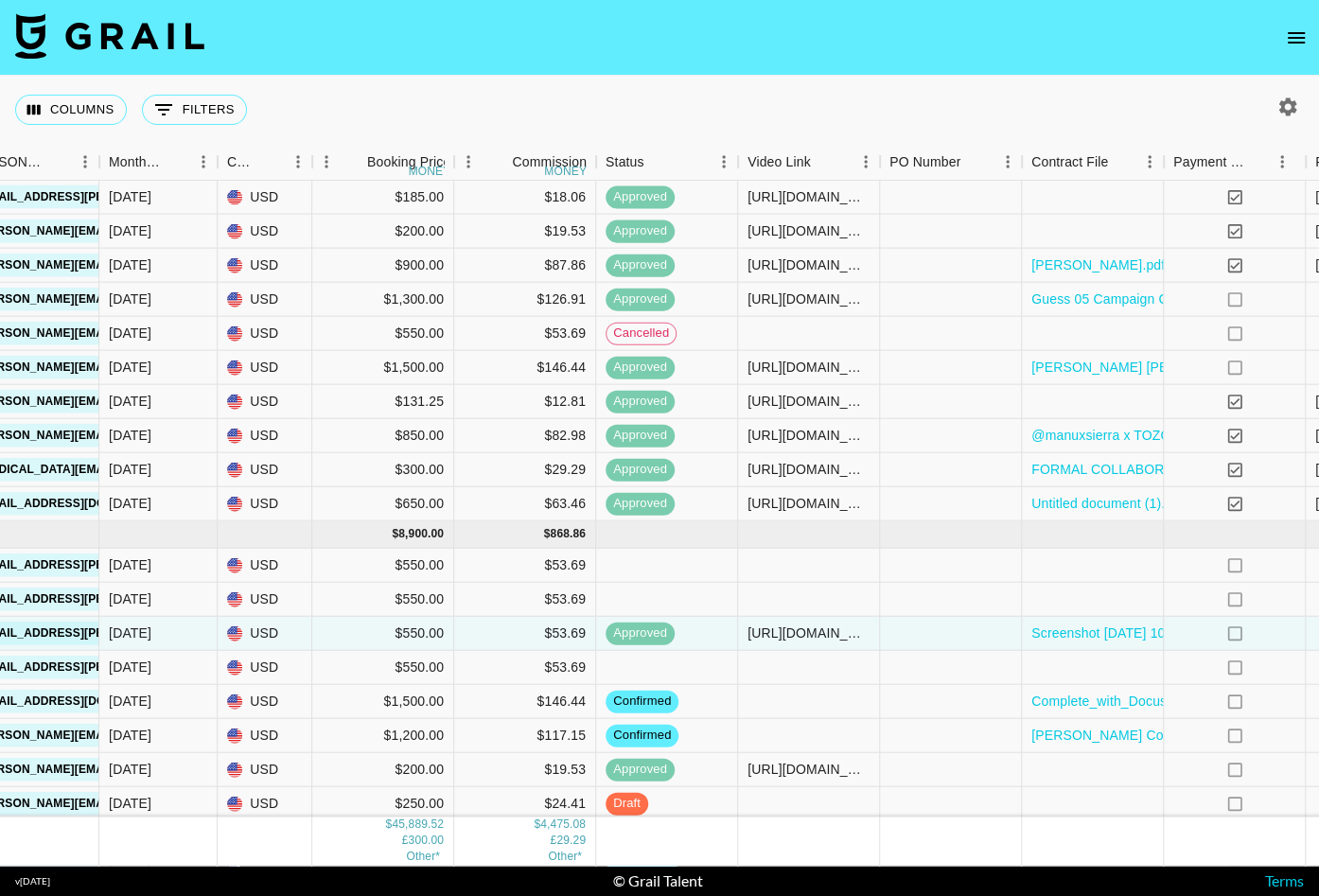
scroll to position [1603, 343]
